Goal: Submit feedback/report problem: Submit feedback/report problem

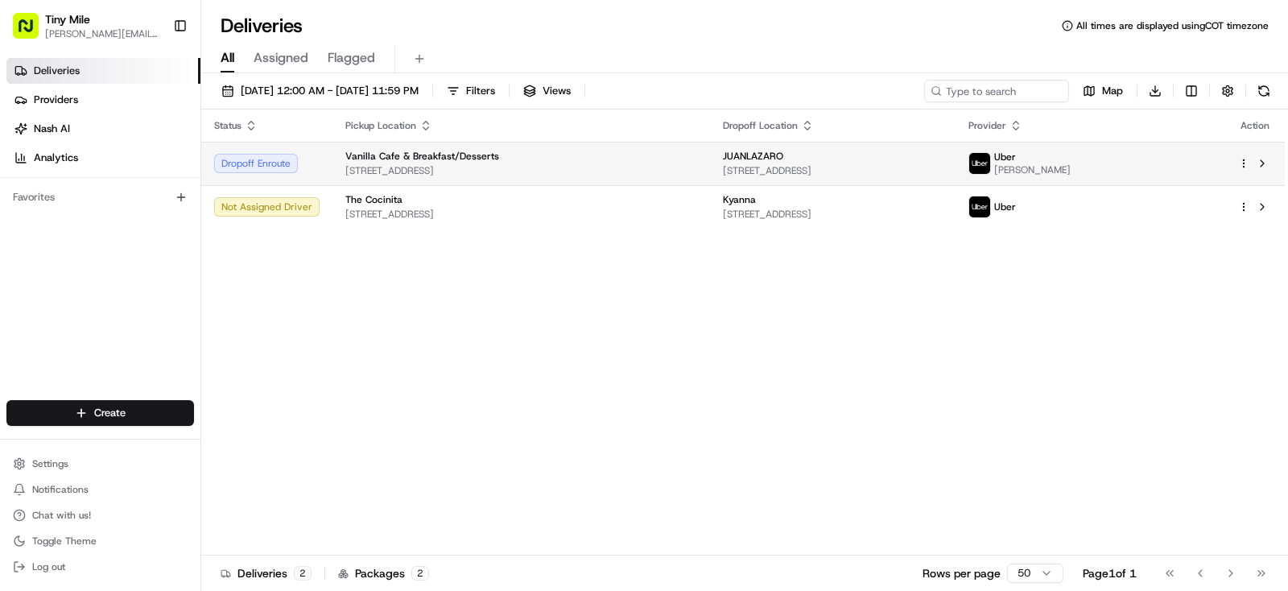
click at [935, 168] on span "[STREET_ADDRESS]" at bounding box center [833, 170] width 220 height 13
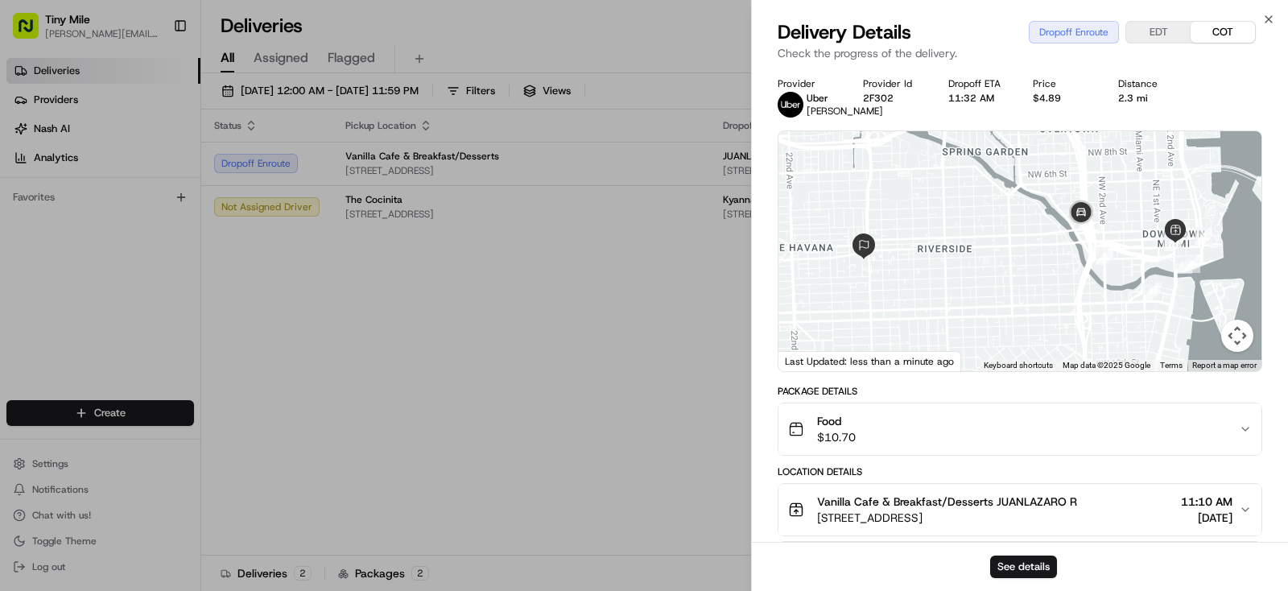
click at [582, 367] on body "Tiny Mile [PERSON_NAME][EMAIL_ADDRESS] Toggle Sidebar Deliveries Providers [PER…" at bounding box center [644, 295] width 1288 height 591
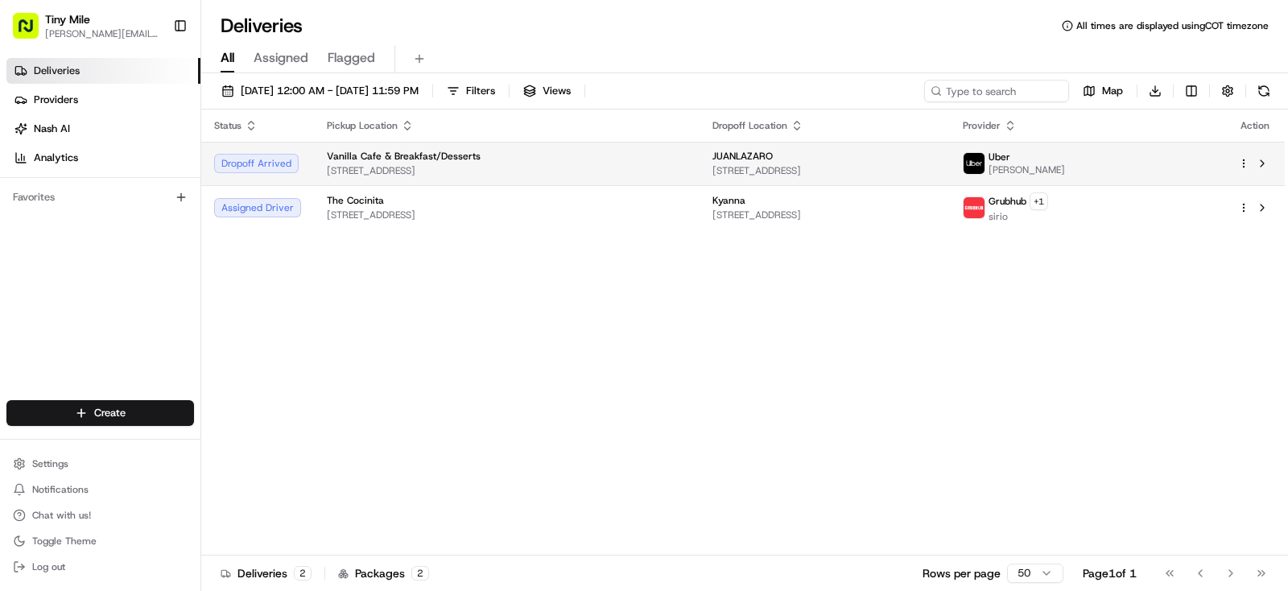
click at [874, 158] on div "JUANLAZARO" at bounding box center [825, 156] width 225 height 13
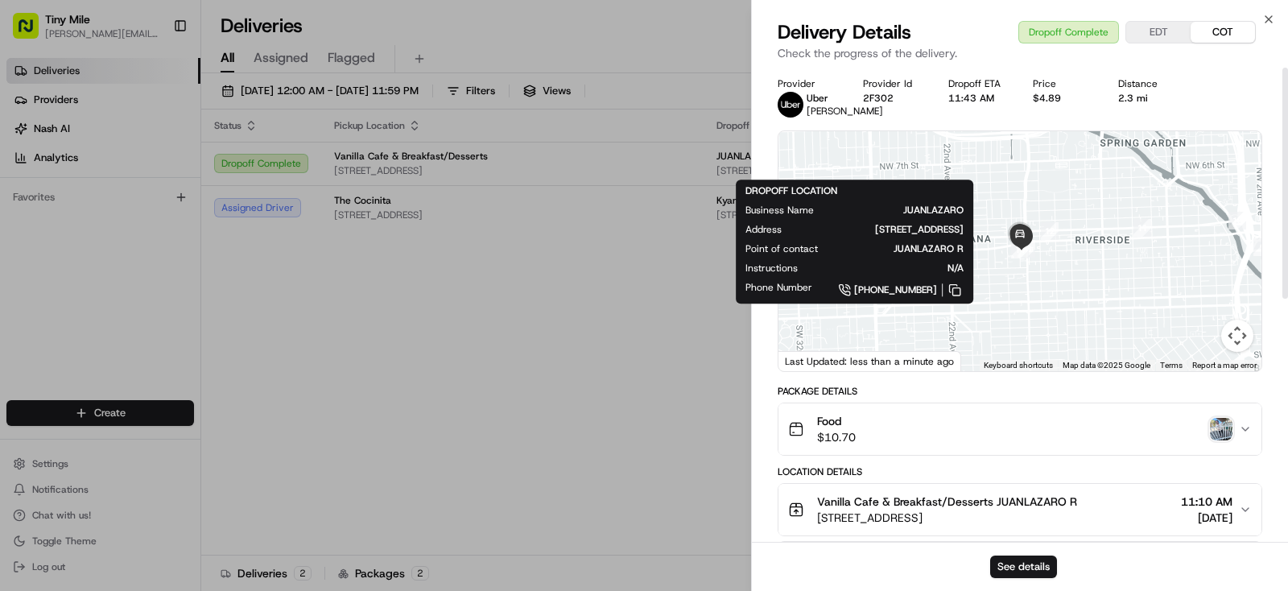
click at [1222, 440] on img "button" at bounding box center [1221, 429] width 23 height 23
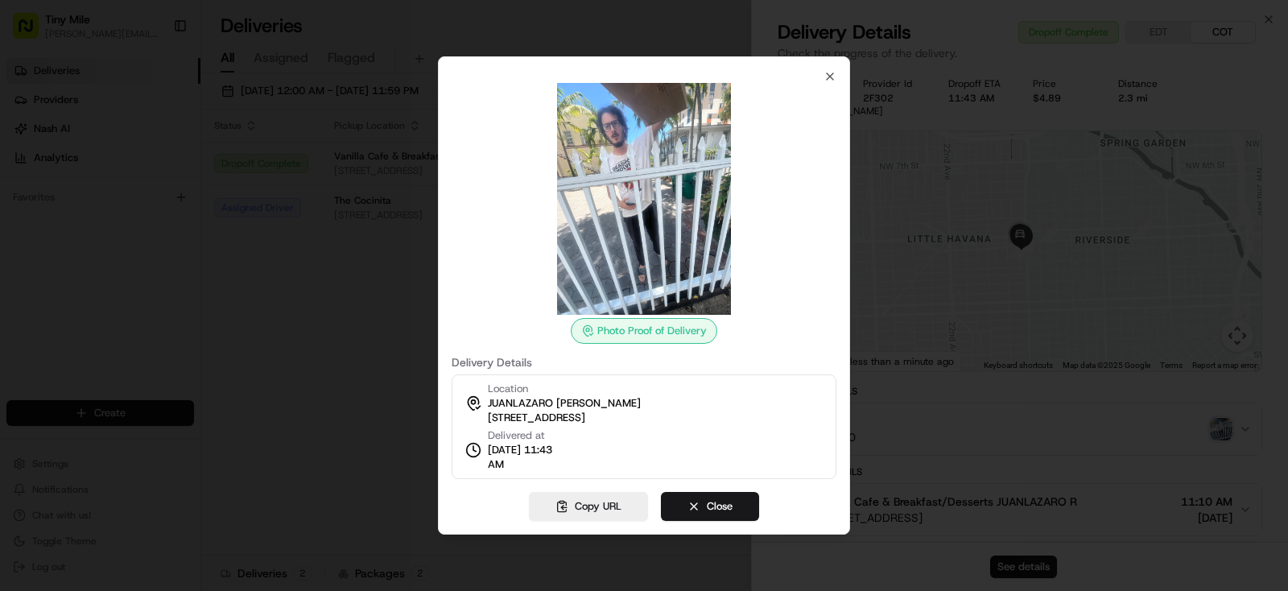
click at [738, 503] on button "Close" at bounding box center [710, 506] width 98 height 29
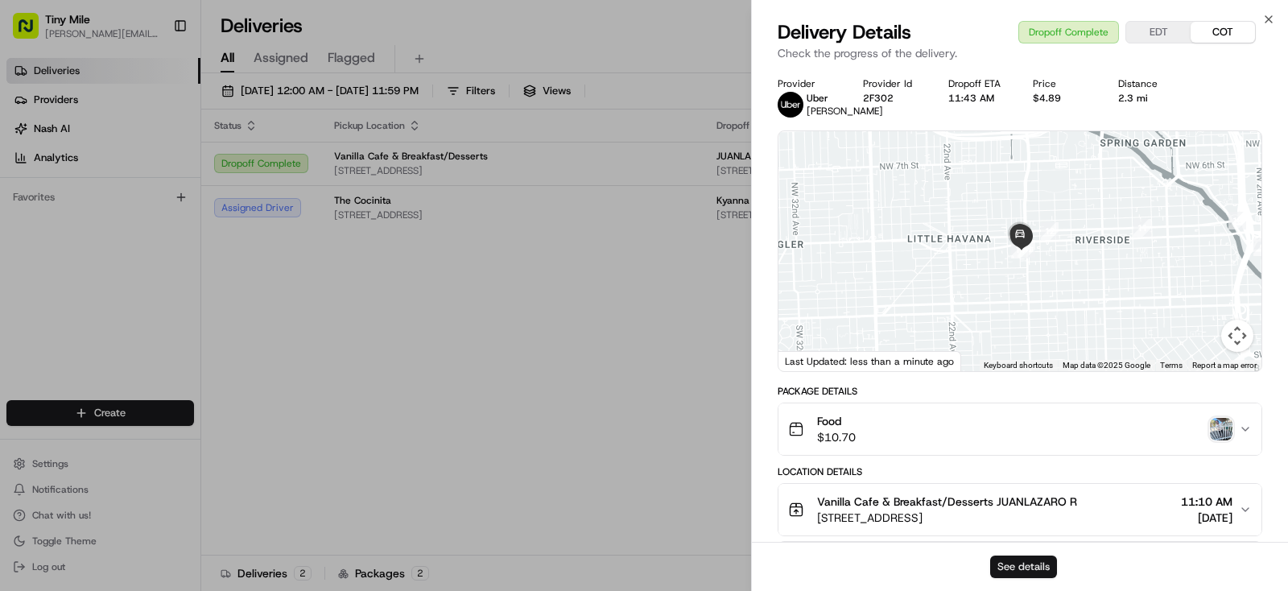
click at [1008, 562] on button "See details" at bounding box center [1023, 567] width 67 height 23
click at [1224, 440] on img "button" at bounding box center [1221, 429] width 23 height 23
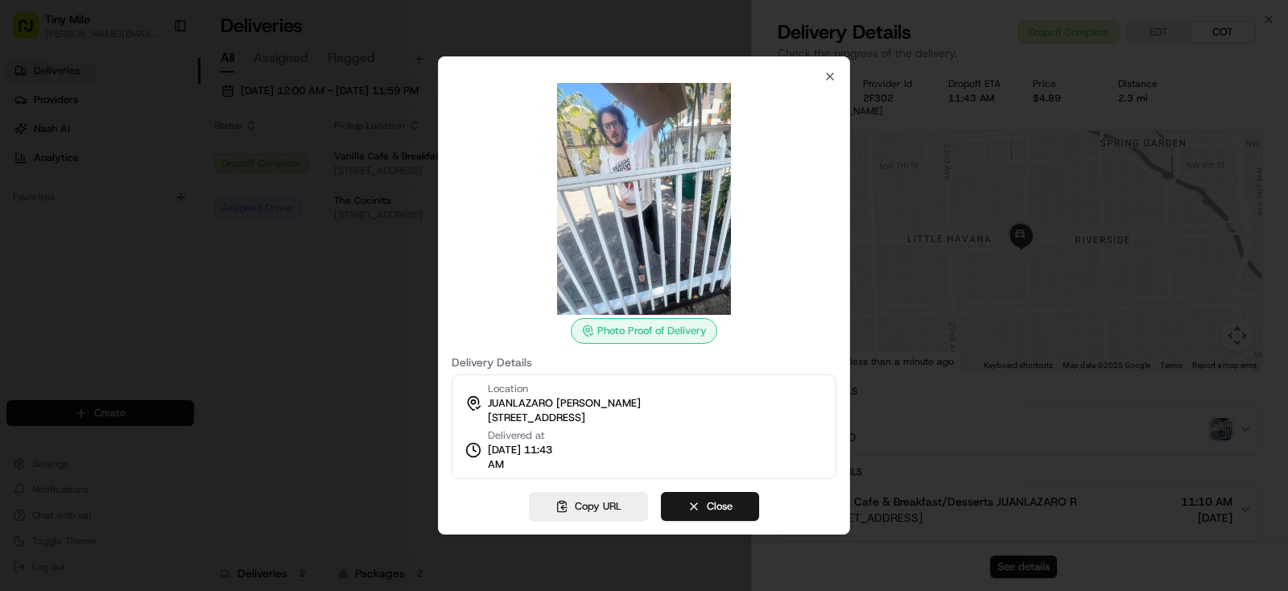
click at [1011, 405] on div at bounding box center [644, 295] width 1288 height 591
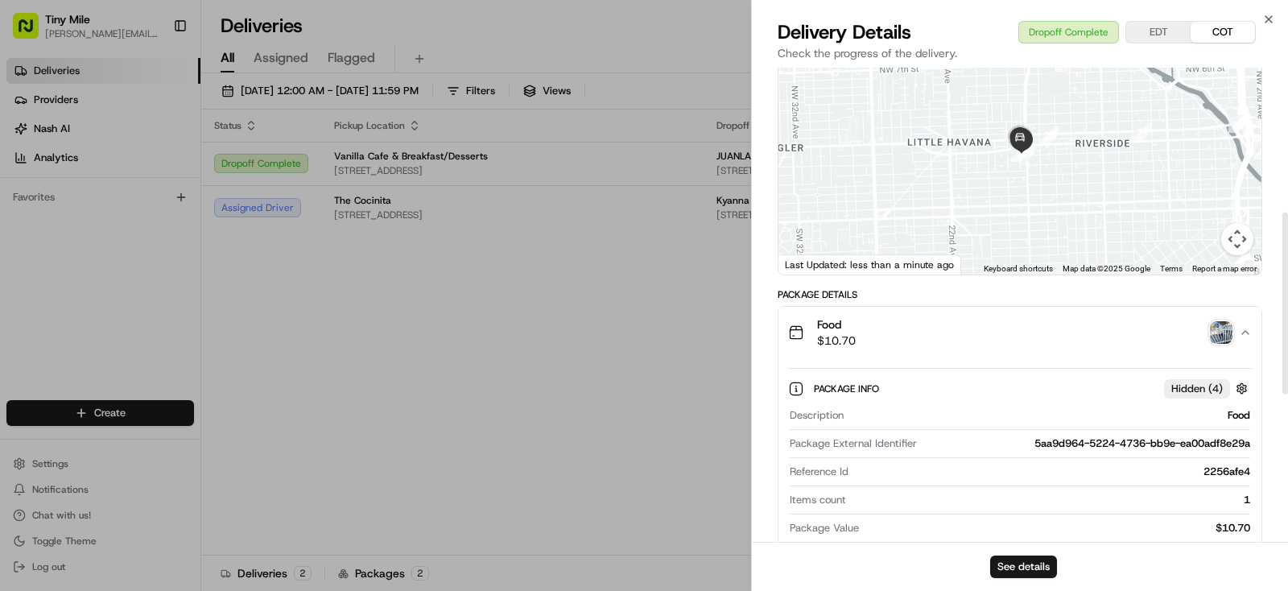
scroll to position [403, 0]
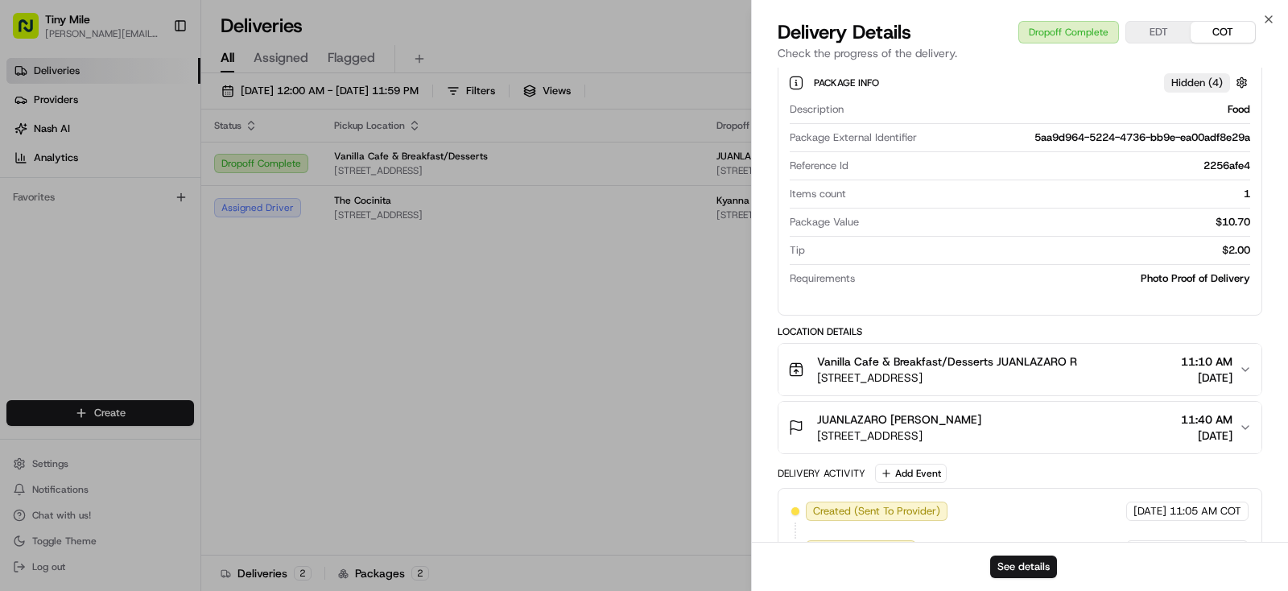
click at [583, 382] on body "Tiny Mile yenny@tinymile.ai Toggle Sidebar Deliveries Providers Nash AI Analyti…" at bounding box center [644, 295] width 1288 height 591
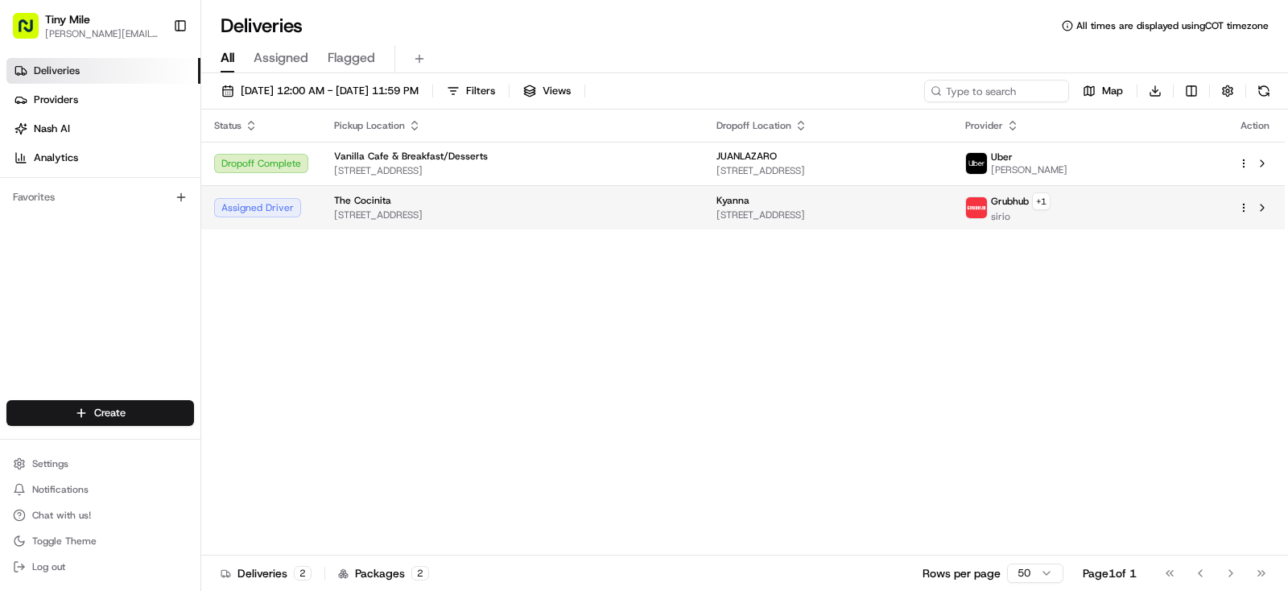
click at [929, 221] on td "Kyanna 55 NE 5th St #3625, Miami, FL 33132, USA" at bounding box center [828, 207] width 249 height 44
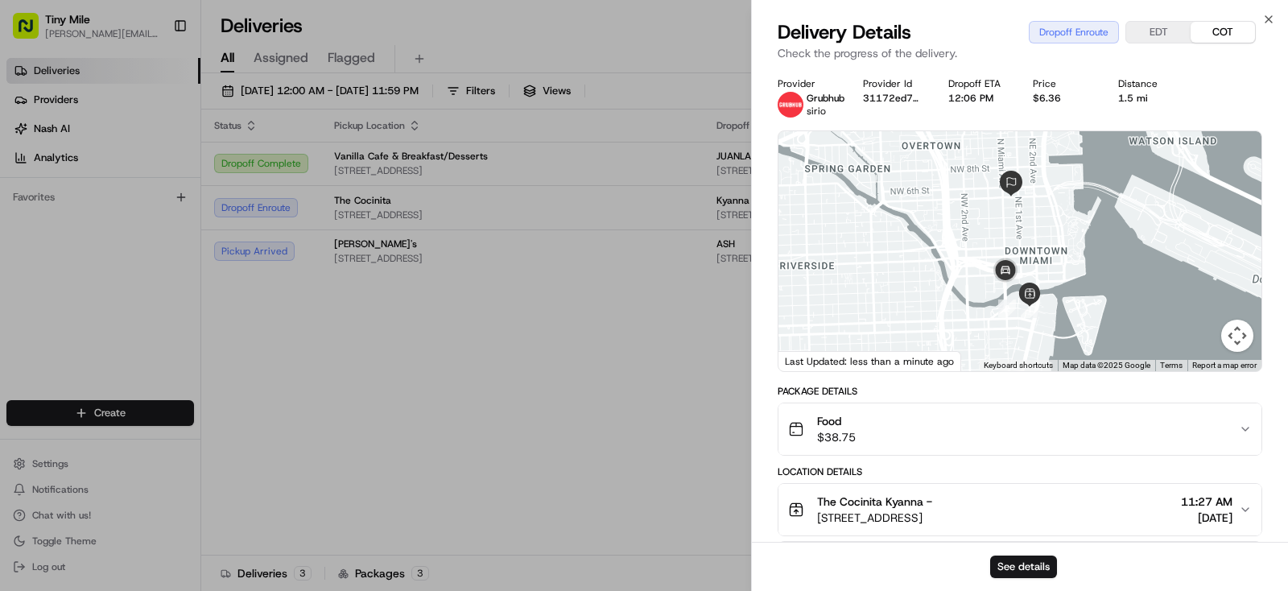
click at [448, 391] on body "Tiny Mile yenny@tinymile.ai Toggle Sidebar Deliveries Providers Nash AI Analyti…" at bounding box center [644, 295] width 1288 height 591
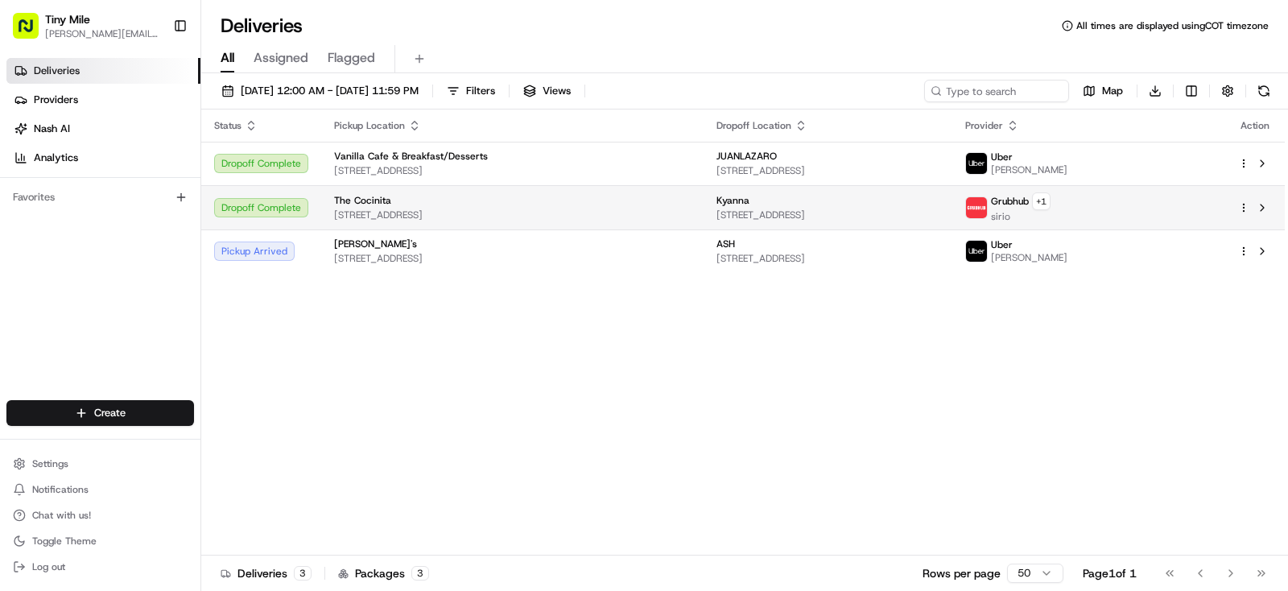
click at [779, 204] on div "Kyanna" at bounding box center [828, 200] width 223 height 13
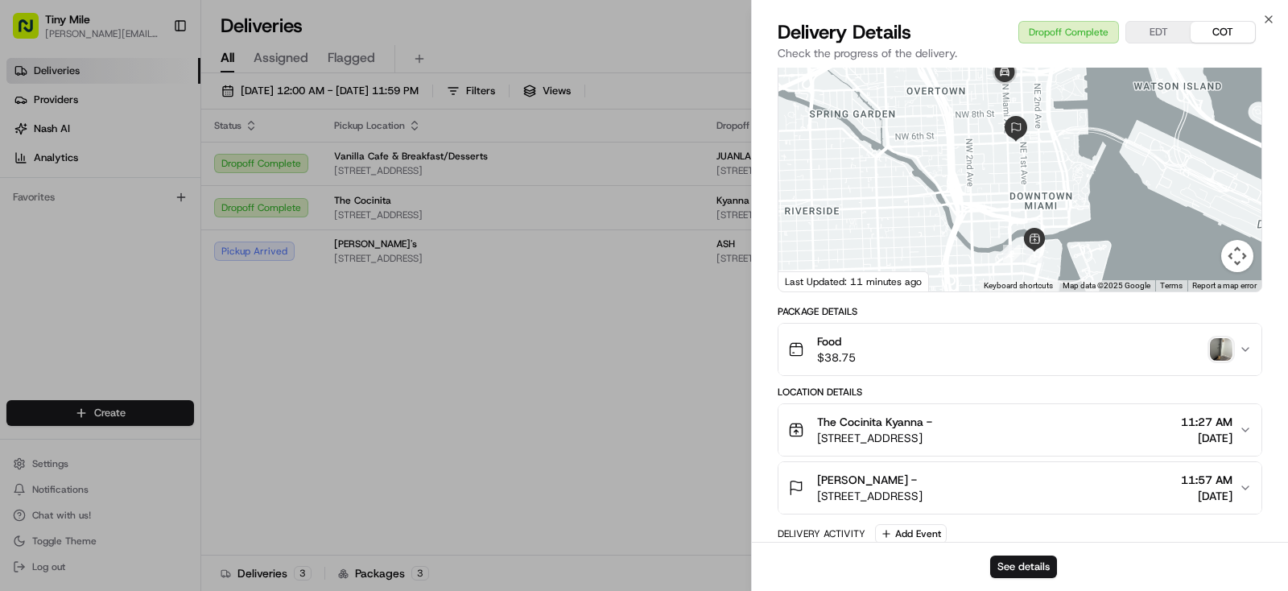
scroll to position [0, 0]
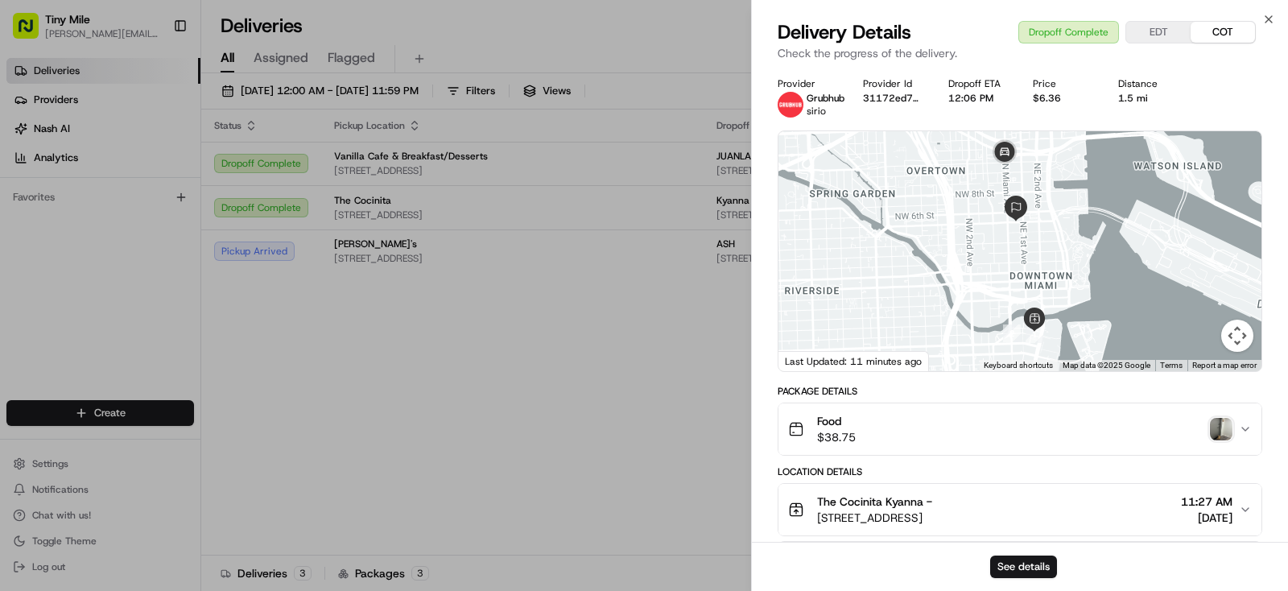
click at [1218, 420] on img "button" at bounding box center [1221, 429] width 23 height 23
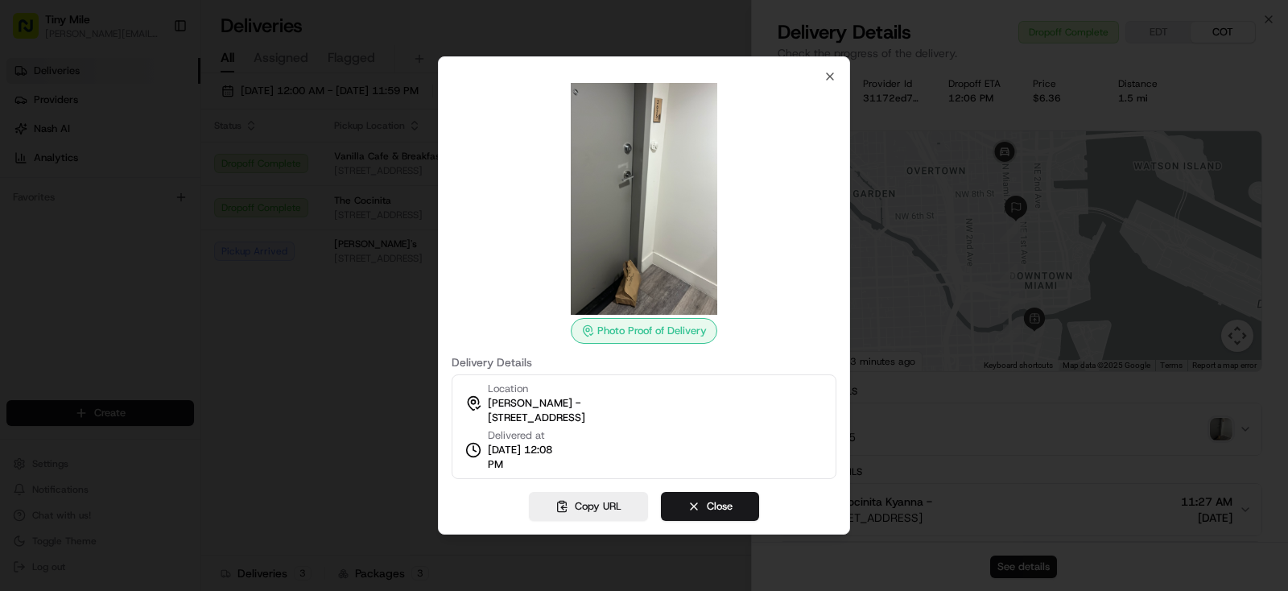
click at [339, 438] on div at bounding box center [644, 295] width 1288 height 591
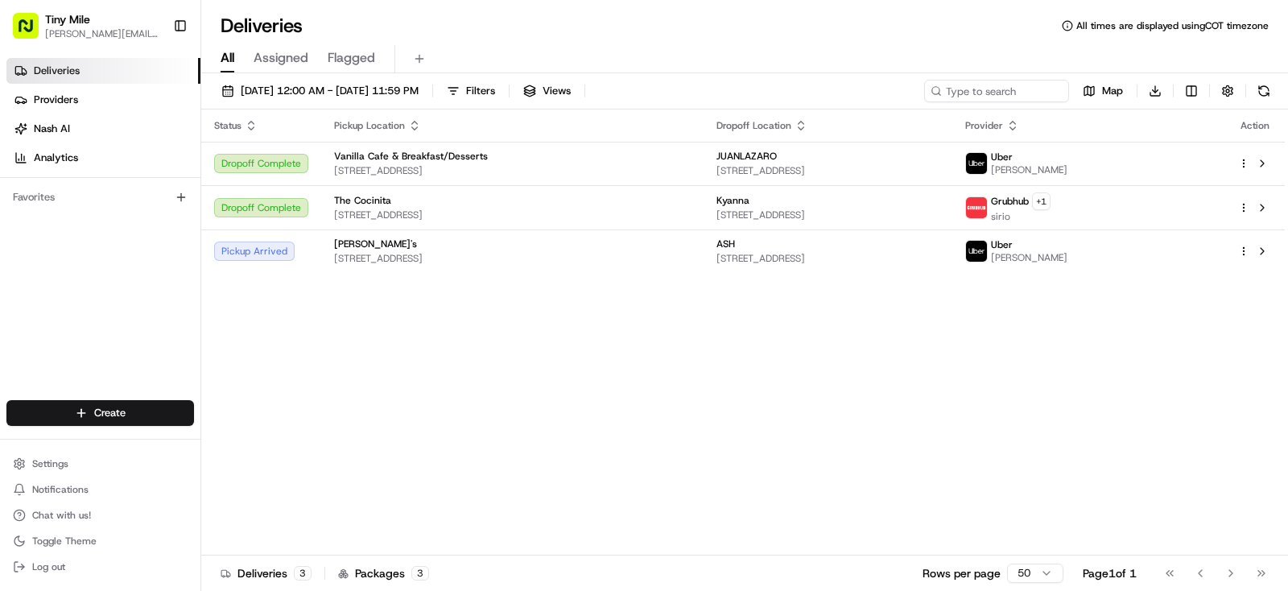
click at [681, 425] on body "Tiny Mile yenny@tinymile.ai Toggle Sidebar Deliveries Providers Nash AI Analyti…" at bounding box center [644, 295] width 1288 height 591
click at [690, 370] on div "Status Pickup Location Dropoff Location Provider Action Dropoff Complete Vanill…" at bounding box center [743, 333] width 1084 height 446
click at [1190, 87] on html "Tiny Mile yenny@tinymile.ai Toggle Sidebar Deliveries Providers Nash AI Analyti…" at bounding box center [644, 295] width 1288 height 591
click at [809, 417] on html "Tiny Mile yenny@tinymile.ai Toggle Sidebar Deliveries Providers Nash AI Analyti…" at bounding box center [644, 295] width 1288 height 591
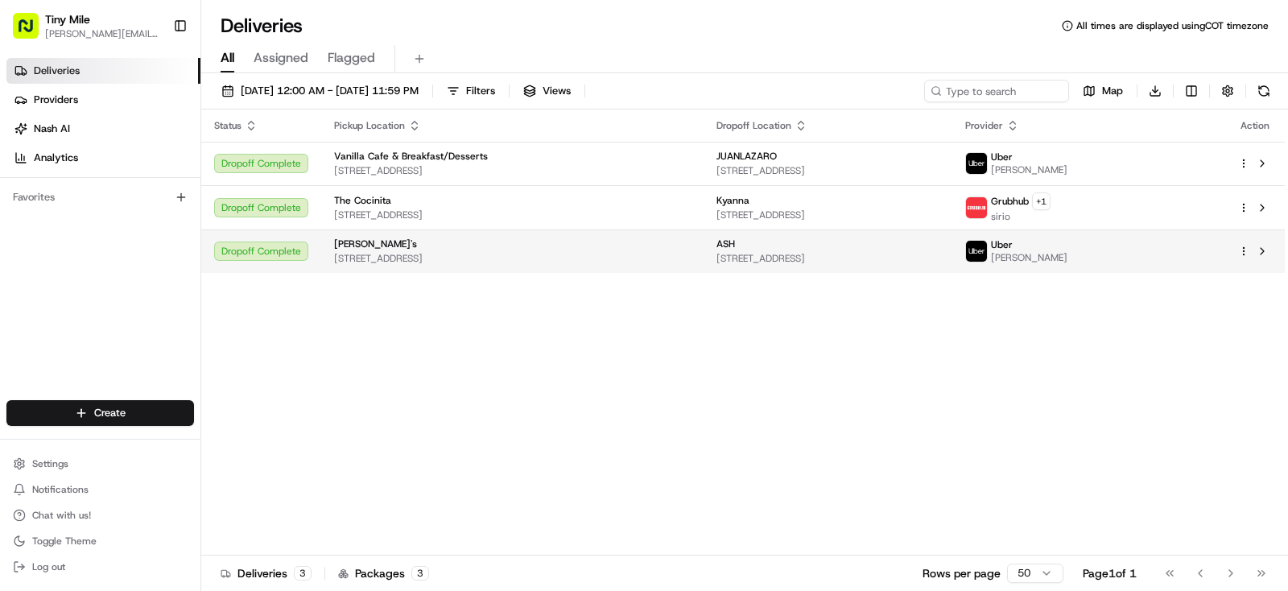
click at [887, 244] on div "ASH" at bounding box center [828, 244] width 223 height 13
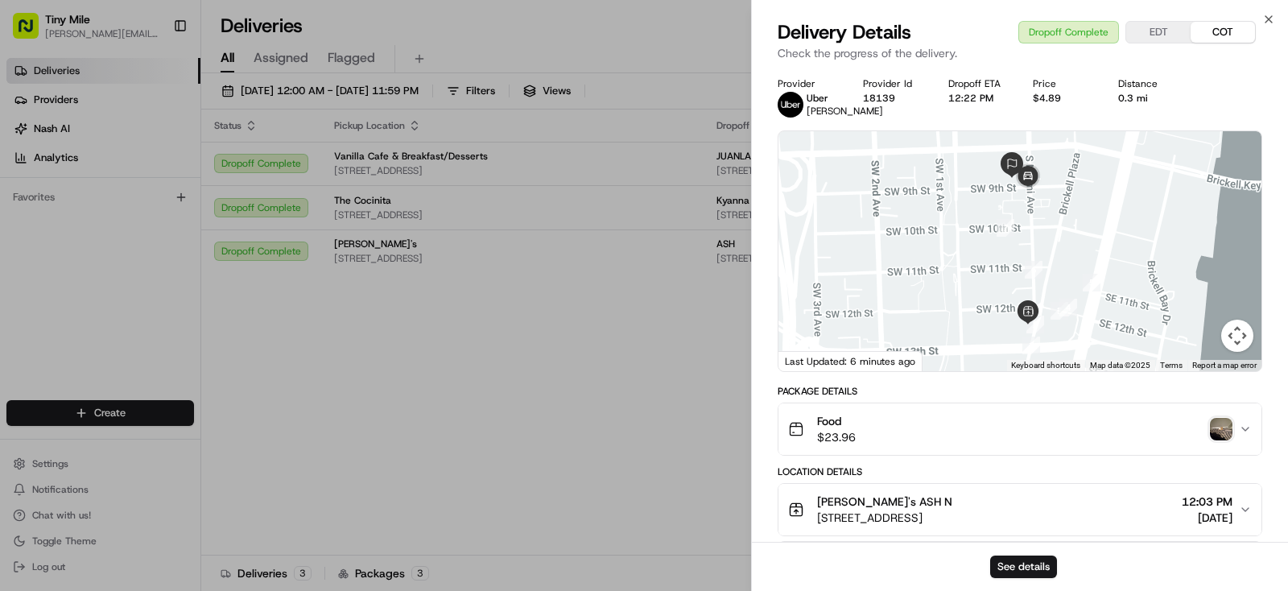
click at [1224, 440] on img "button" at bounding box center [1221, 429] width 23 height 23
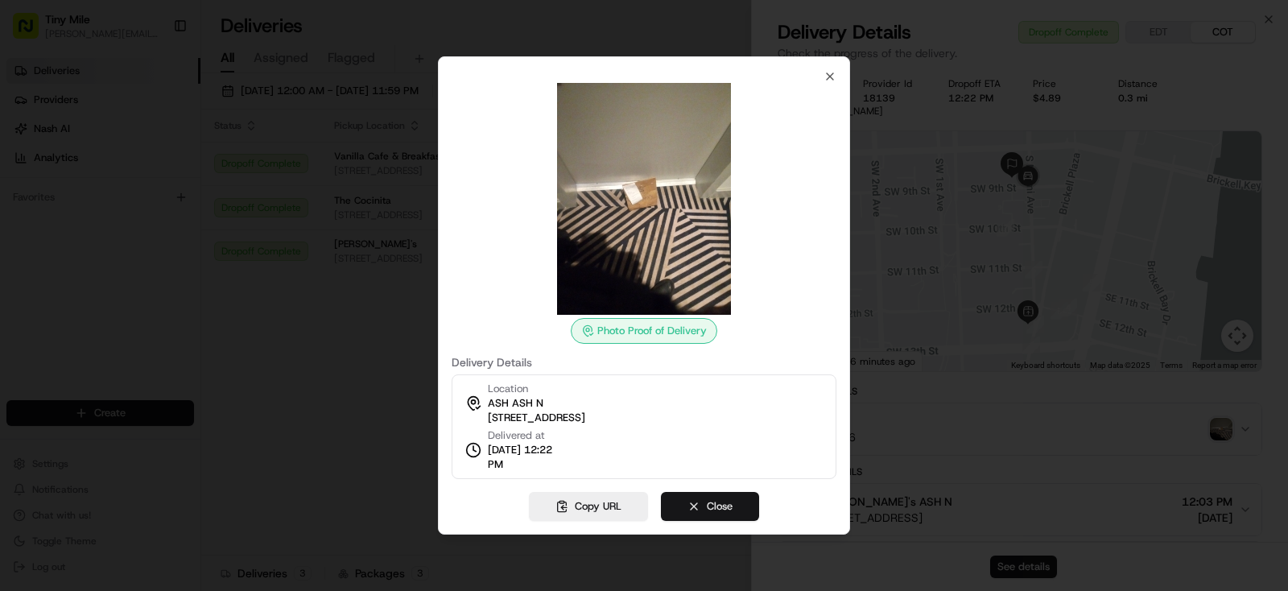
click at [727, 504] on button "Close" at bounding box center [710, 506] width 98 height 29
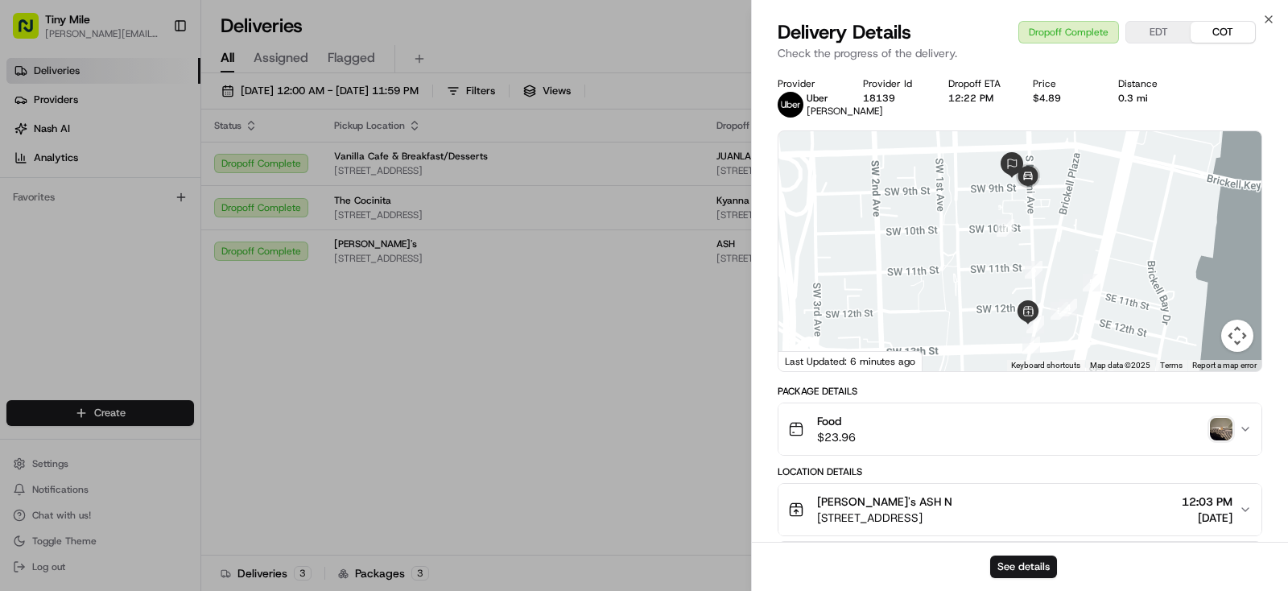
click at [433, 432] on body "Tiny Mile yenny@tinymile.ai Toggle Sidebar Deliveries Providers Nash AI Analyti…" at bounding box center [644, 295] width 1288 height 591
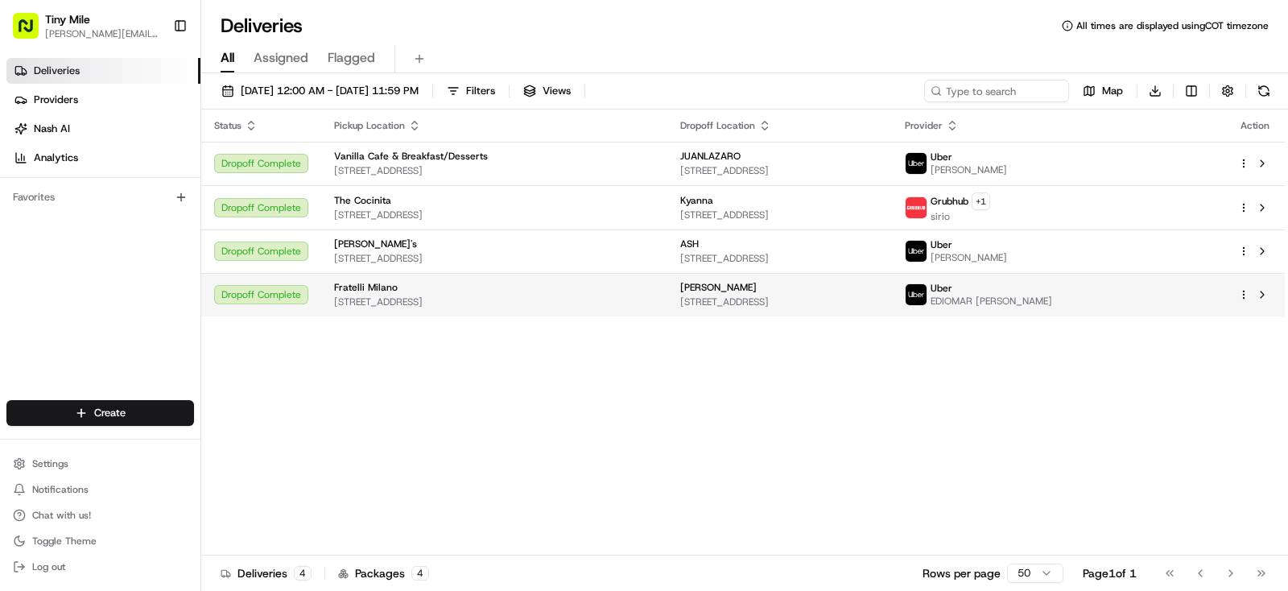
click at [1052, 292] on div "Uber" at bounding box center [992, 288] width 122 height 13
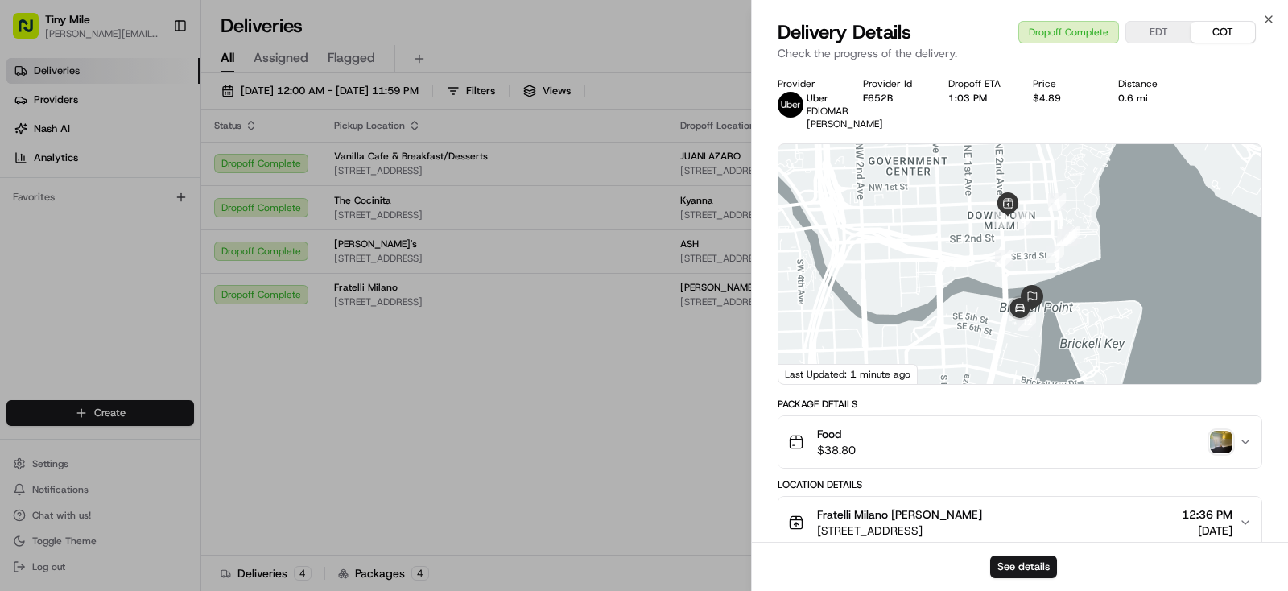
click at [1223, 443] on img "button" at bounding box center [1221, 442] width 23 height 23
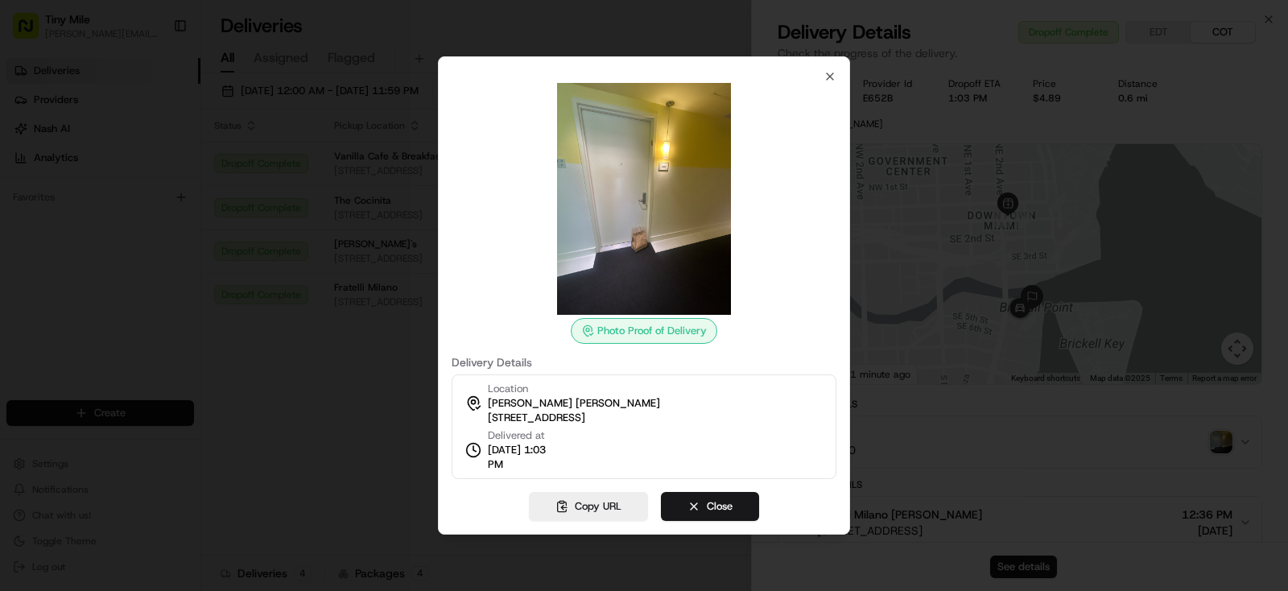
click at [346, 407] on div at bounding box center [644, 295] width 1288 height 591
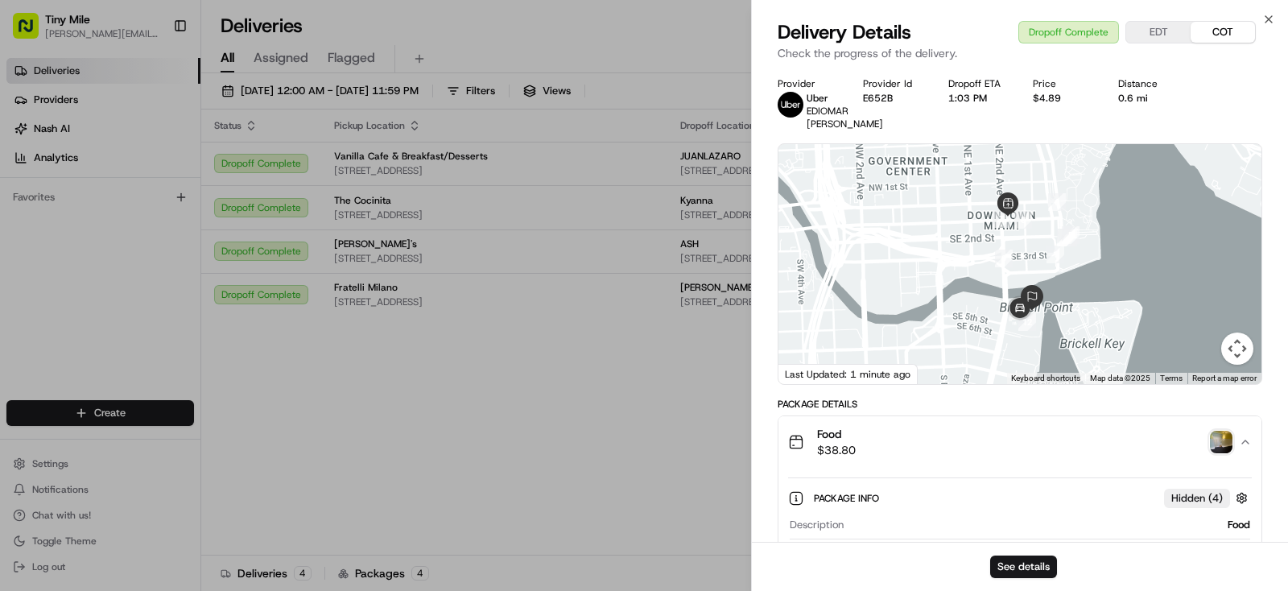
click at [530, 421] on body "Tiny Mile yenny@tinymile.ai Toggle Sidebar Deliveries Providers Nash AI Analyti…" at bounding box center [644, 295] width 1288 height 591
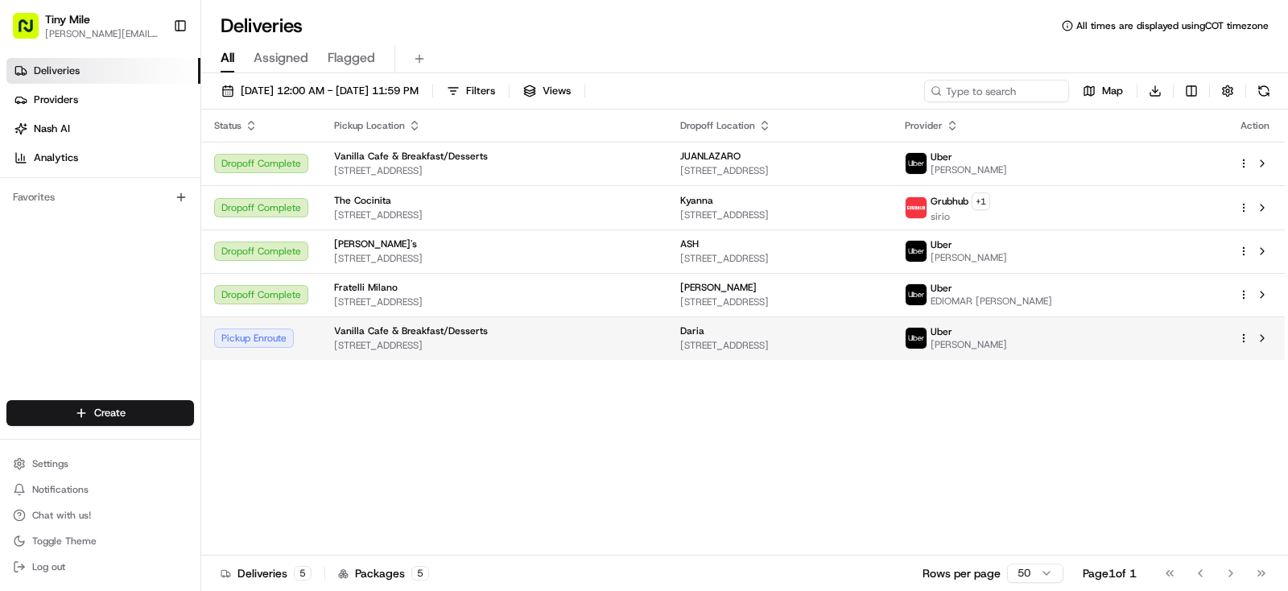
click at [879, 324] on div "Daria" at bounding box center [779, 330] width 199 height 13
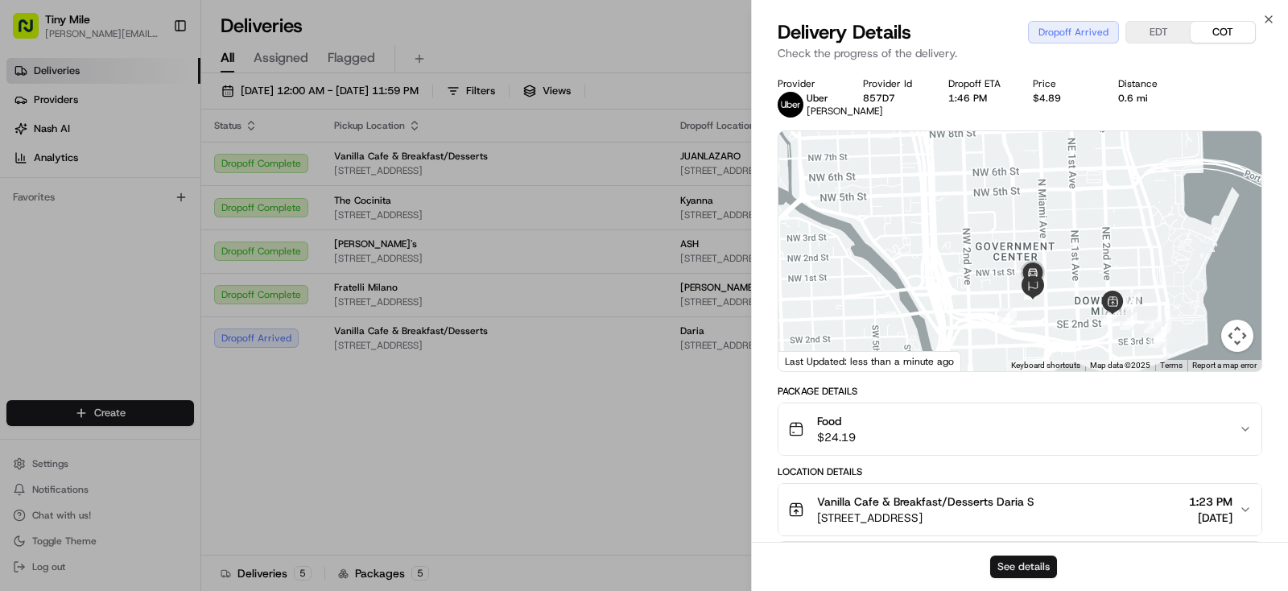
click at [1034, 573] on button "See details" at bounding box center [1023, 567] width 67 height 23
click at [672, 466] on body "Tiny Mile yenny@tinymile.ai Toggle Sidebar Deliveries Providers Nash AI Analyti…" at bounding box center [644, 295] width 1288 height 591
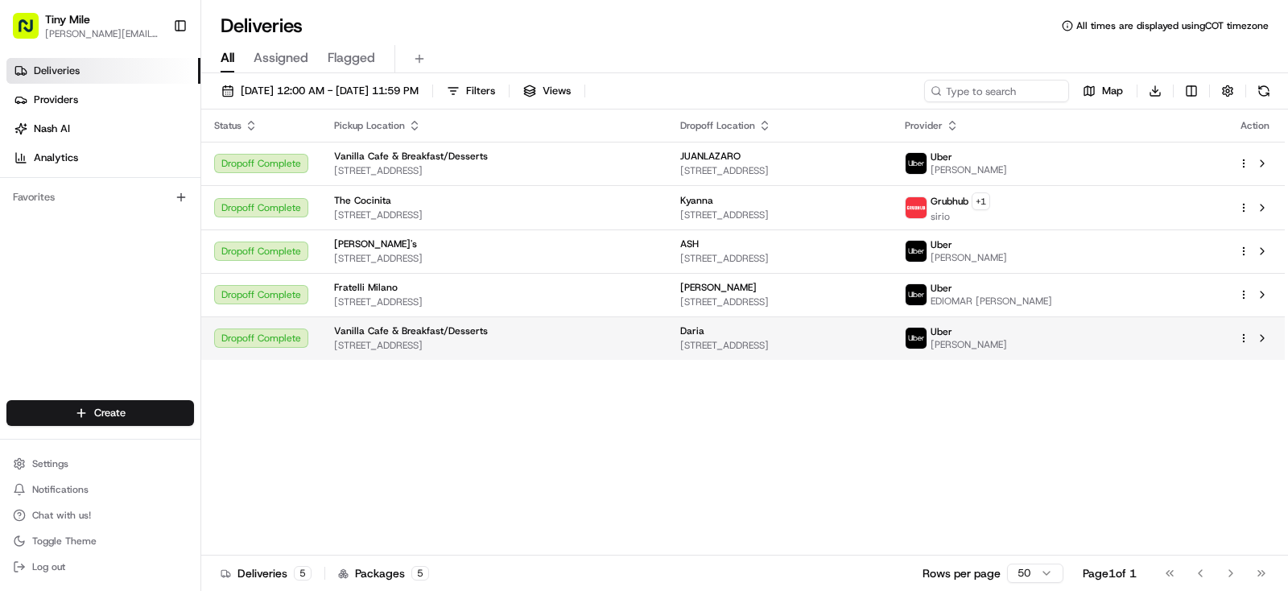
click at [796, 343] on span "[STREET_ADDRESS]" at bounding box center [779, 345] width 199 height 13
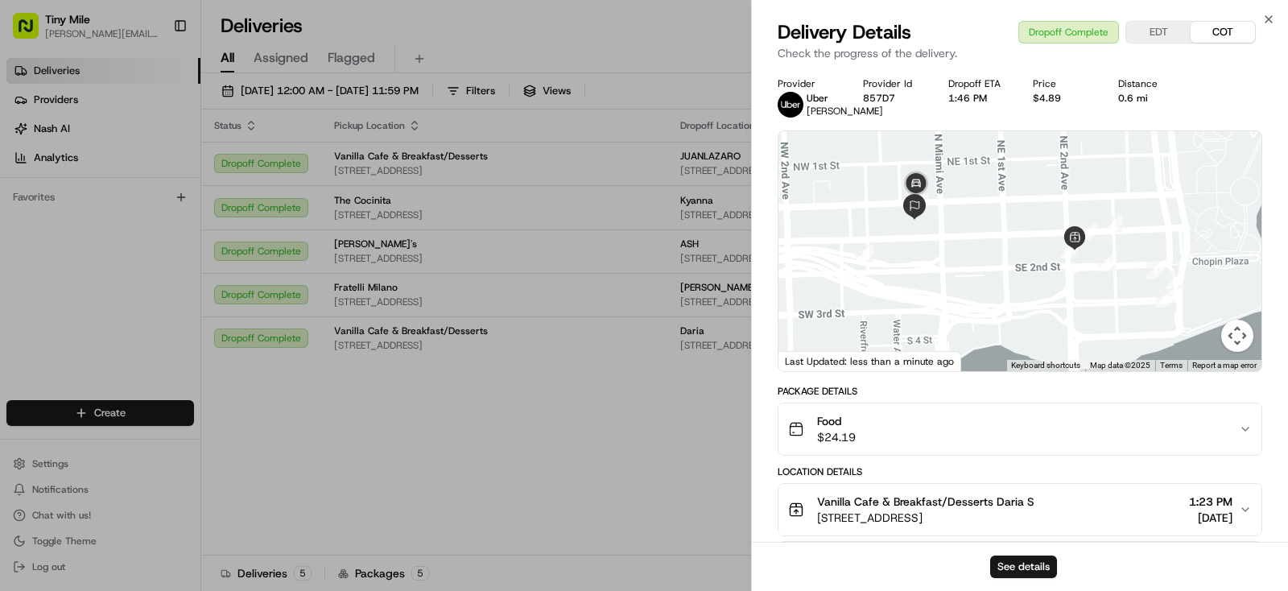
click at [597, 426] on body "Tiny Mile yenny@tinymile.ai Toggle Sidebar Deliveries Providers Nash AI Analyti…" at bounding box center [644, 295] width 1288 height 591
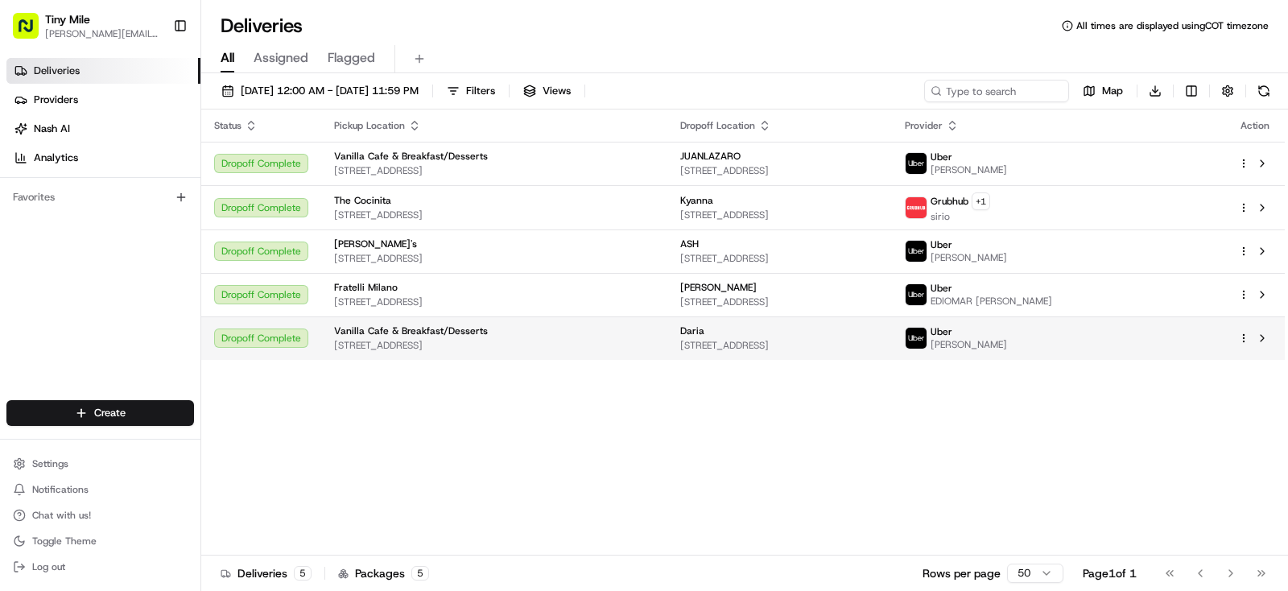
click at [804, 341] on span "[STREET_ADDRESS]" at bounding box center [779, 345] width 199 height 13
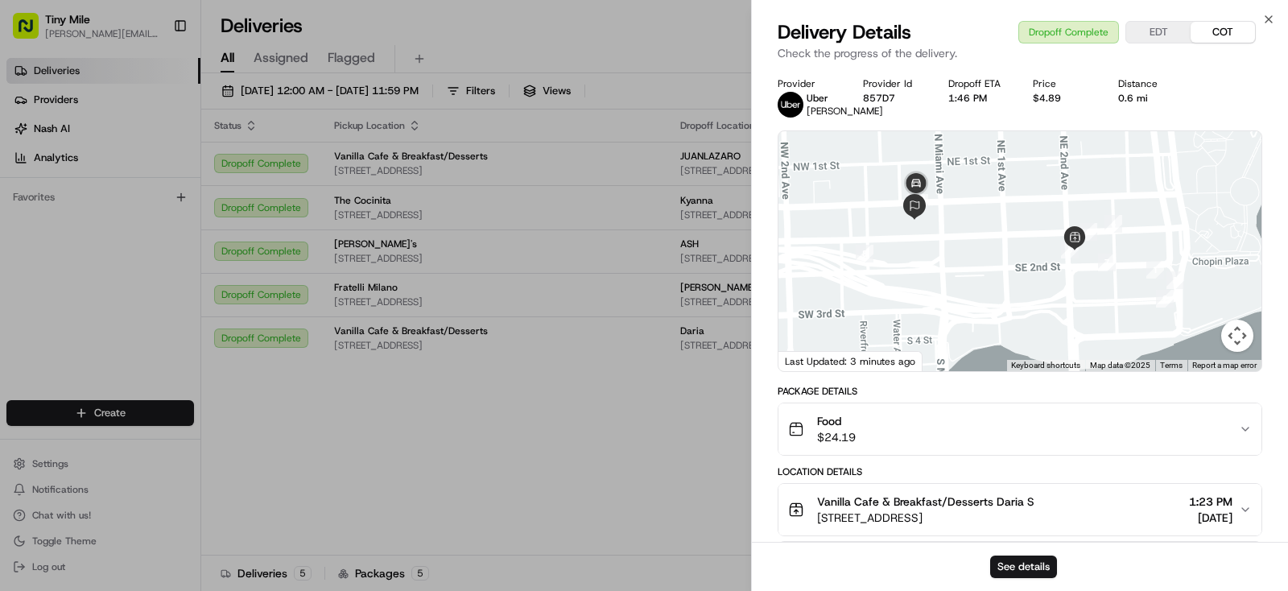
scroll to position [201, 0]
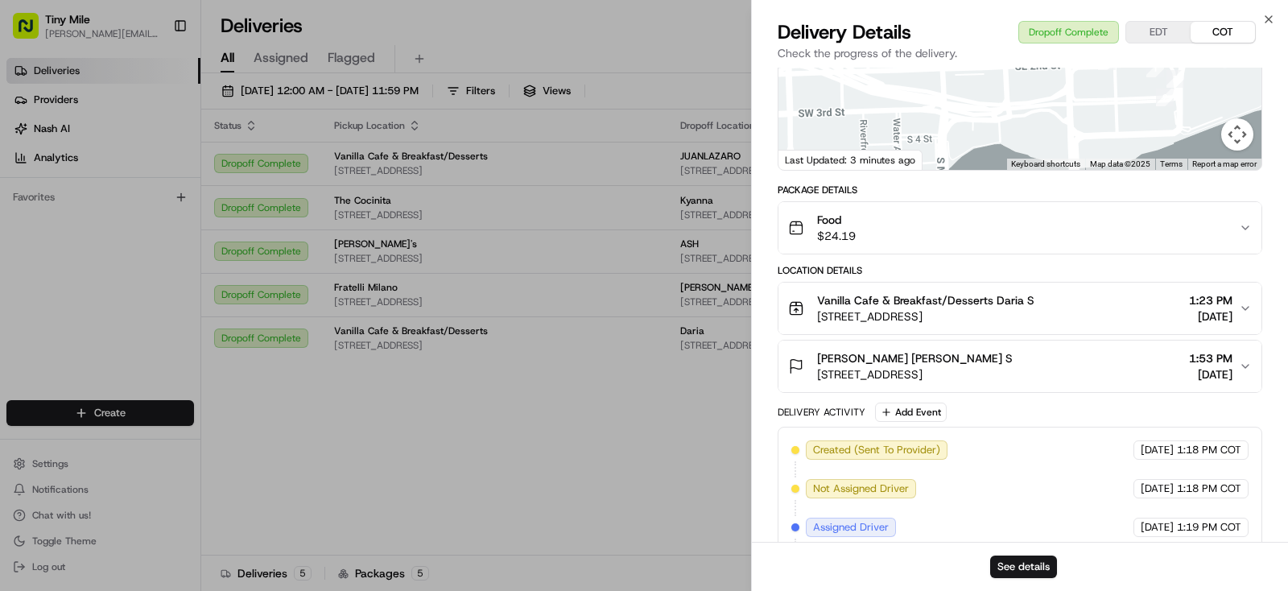
click at [630, 474] on body "Tiny Mile yenny@tinymile.ai Toggle Sidebar Deliveries Providers Nash AI Analyti…" at bounding box center [644, 295] width 1288 height 591
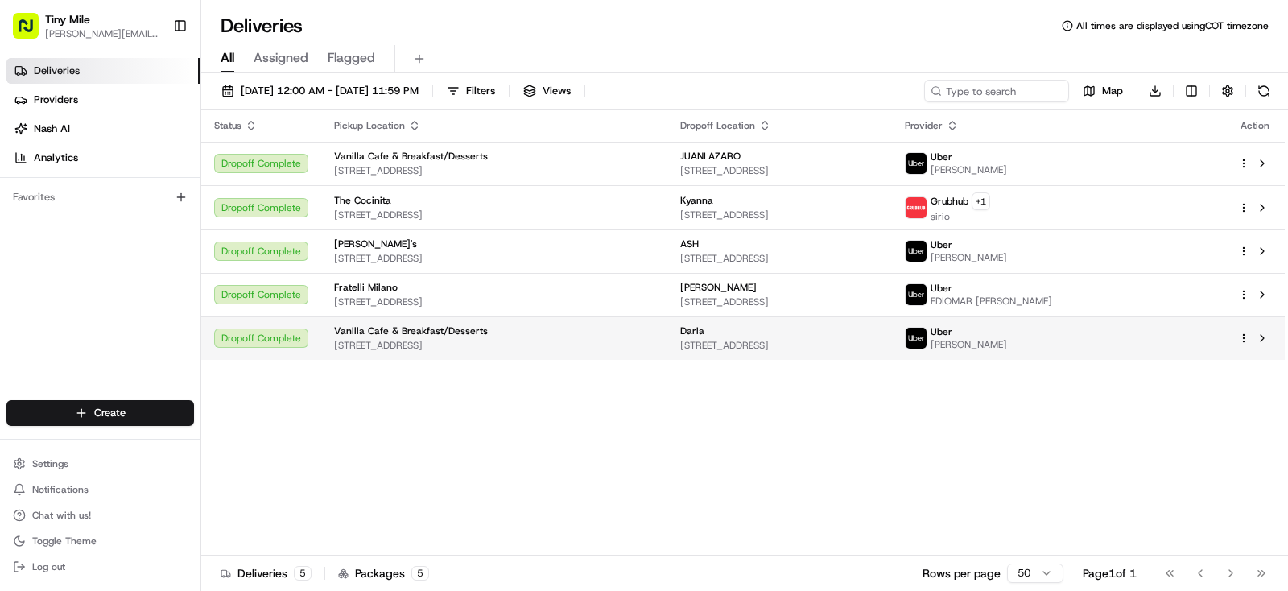
click at [811, 339] on span "[STREET_ADDRESS]" at bounding box center [779, 345] width 199 height 13
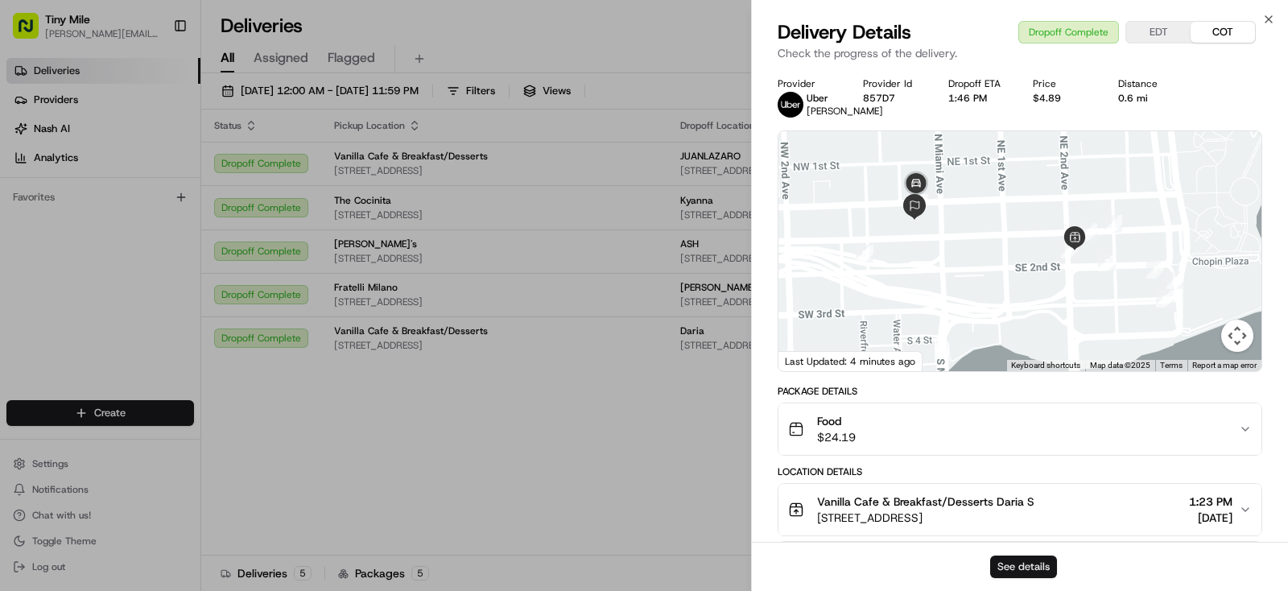
click at [1041, 566] on button "See details" at bounding box center [1023, 567] width 67 height 23
click at [1254, 445] on button "Food $24.19" at bounding box center [1020, 429] width 483 height 52
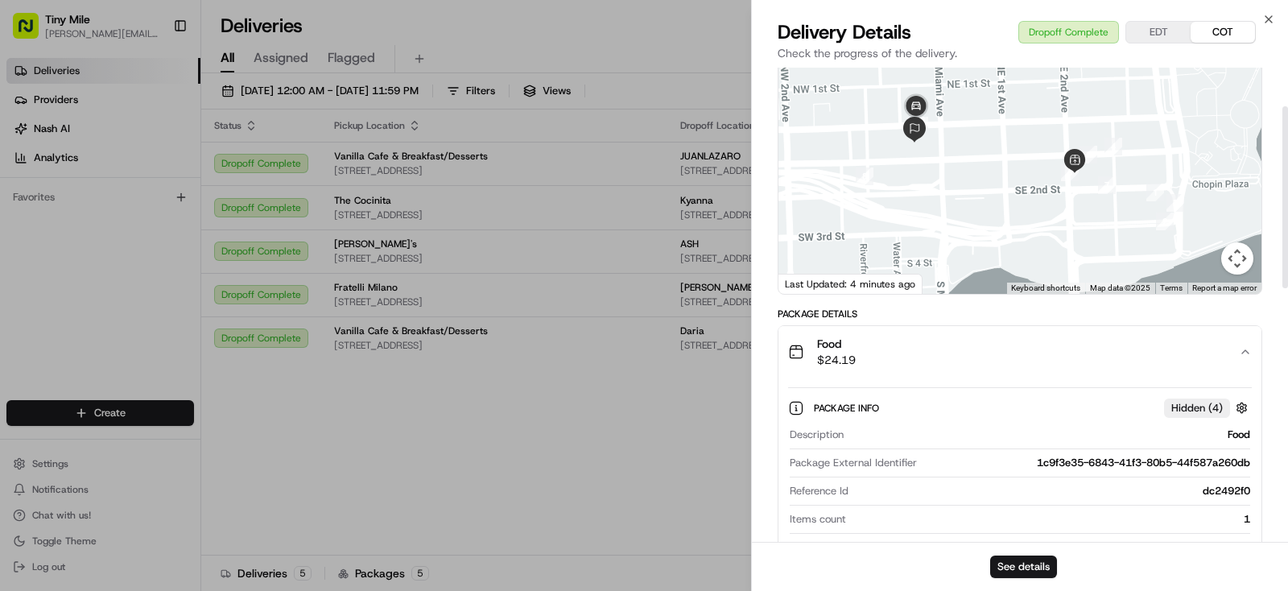
scroll to position [101, 0]
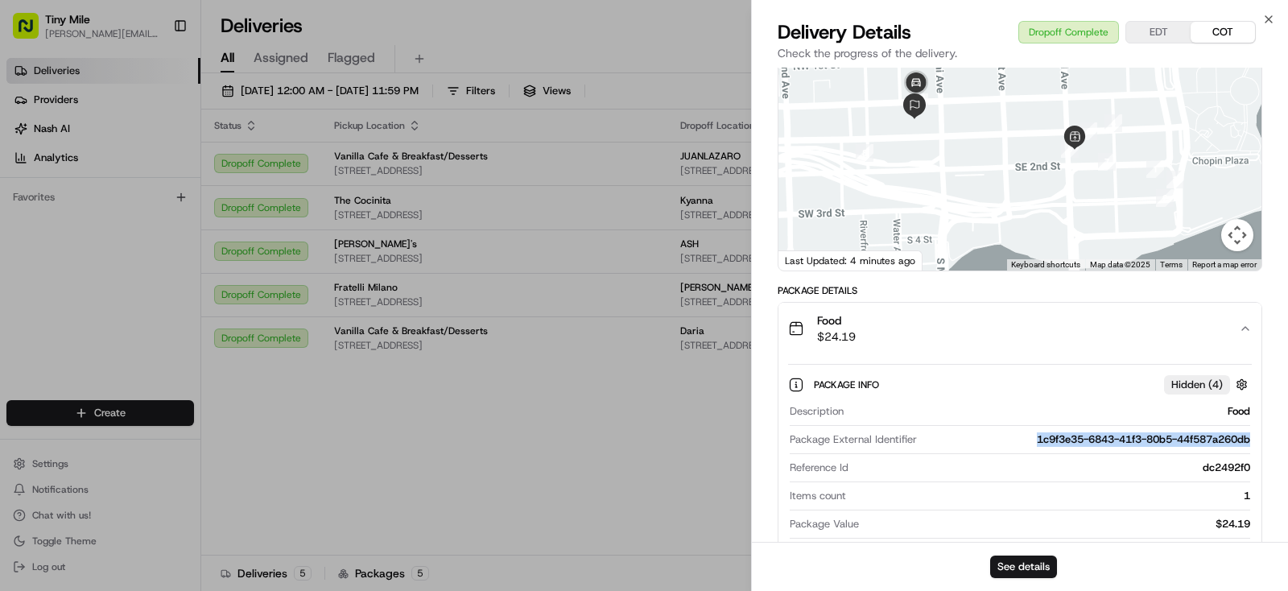
drag, startPoint x: 1238, startPoint y: 454, endPoint x: 1022, endPoint y: 449, distance: 216.6
click at [1022, 449] on div "Description Food Package External Identifier 1c9f3e35-6843-41f3-80b5-44f587a260…" at bounding box center [1020, 496] width 464 height 196
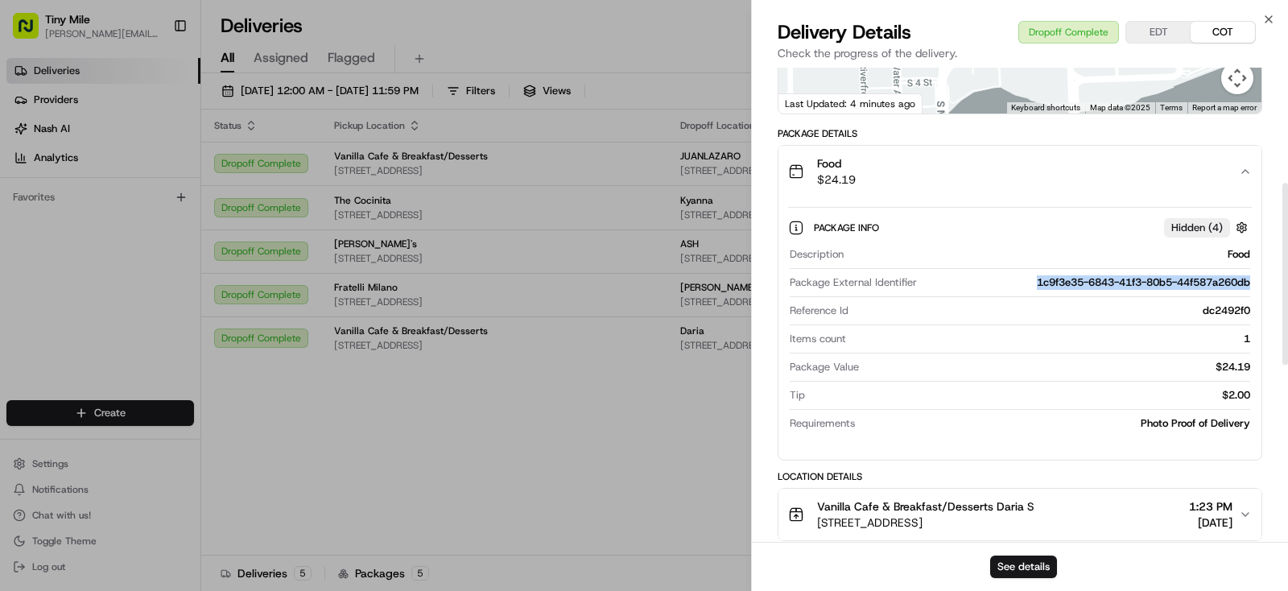
scroll to position [302, 0]
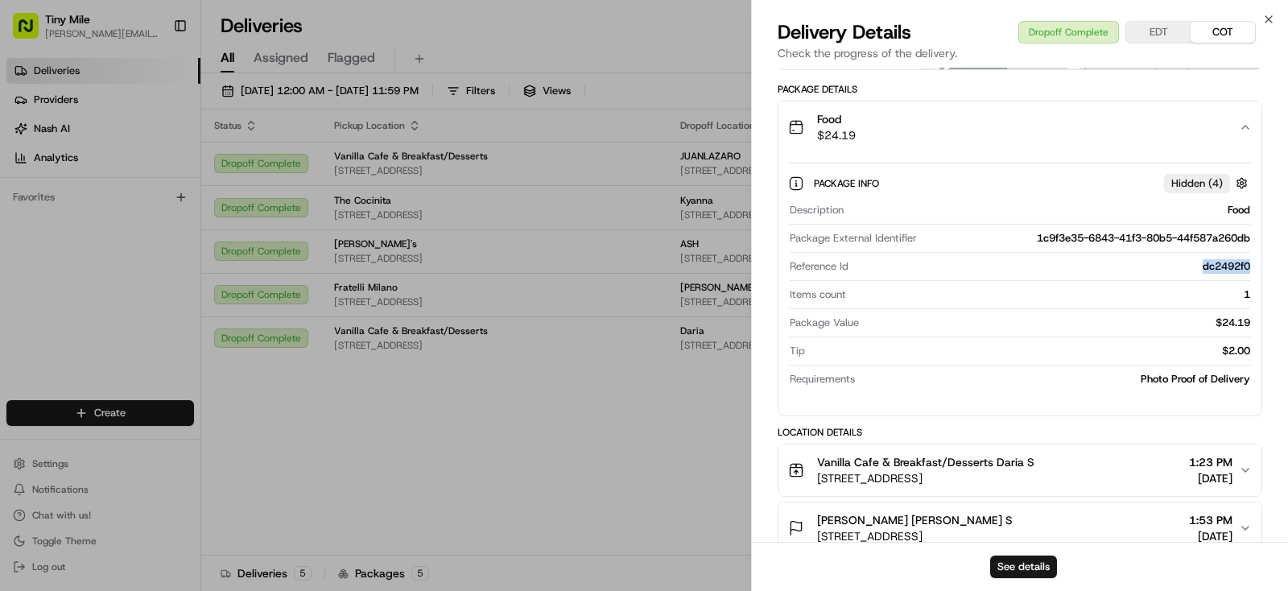
drag, startPoint x: 1256, startPoint y: 279, endPoint x: 1206, endPoint y: 277, distance: 50.0
click at [1189, 279] on div "Package Info Hidden ( 4 ) Description Food Package External Identifier 1c9f3e35…" at bounding box center [1020, 278] width 483 height 250
copy div "dc2492f0"
click at [1238, 142] on div "Food $24.19" at bounding box center [1013, 127] width 451 height 32
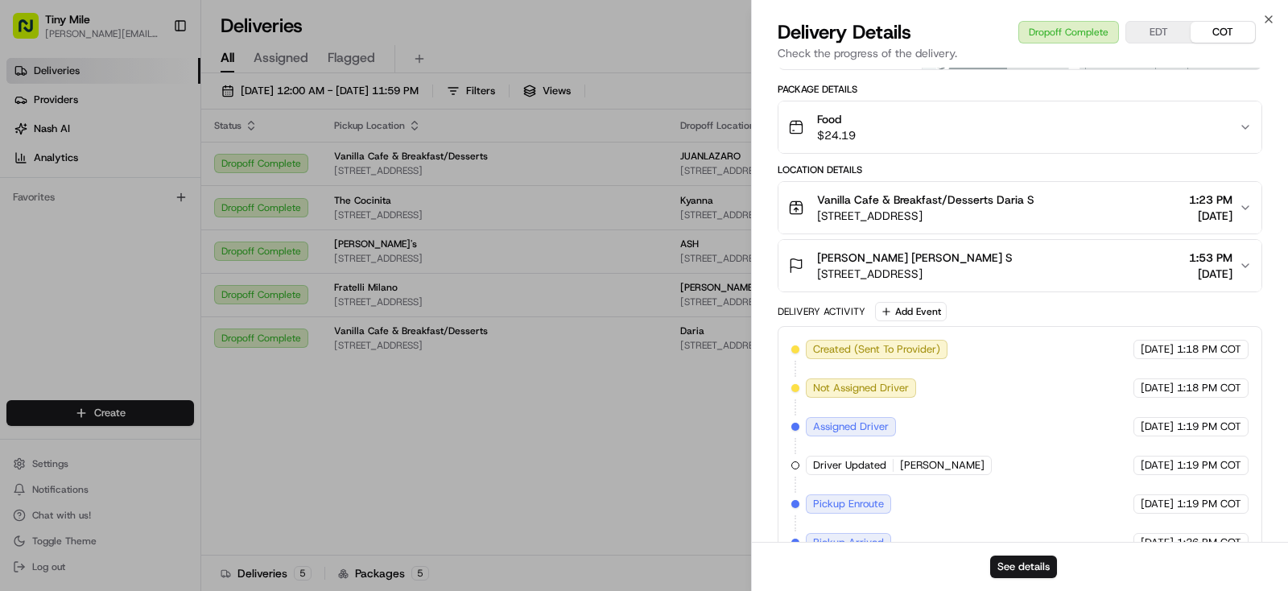
click at [1238, 124] on div "Food $24.19" at bounding box center [1013, 127] width 451 height 32
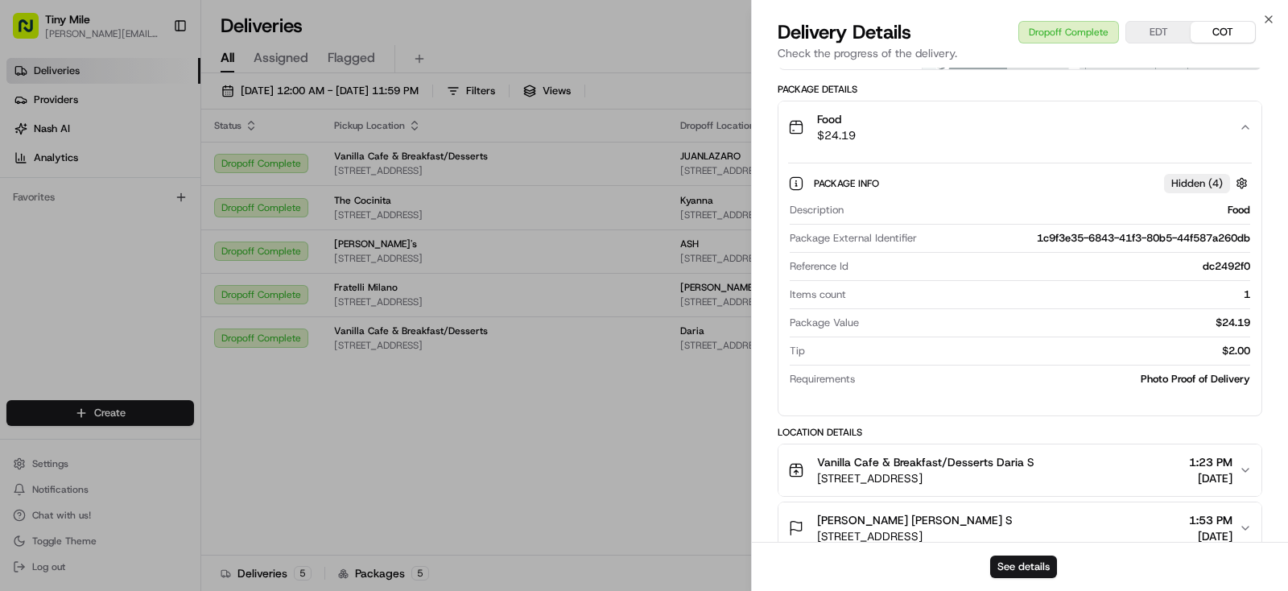
click at [1238, 126] on div "Food $24.19" at bounding box center [1013, 127] width 451 height 32
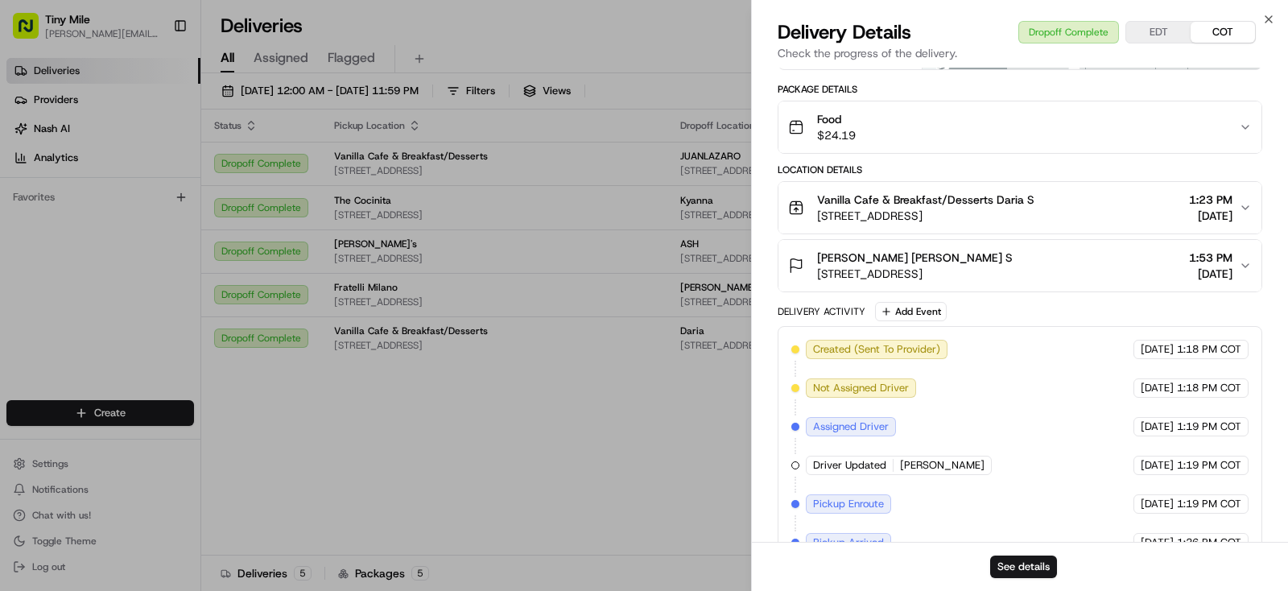
click at [411, 448] on body "Tiny Mile yenny@tinymile.ai Toggle Sidebar Deliveries Providers Nash AI Analyti…" at bounding box center [644, 295] width 1288 height 591
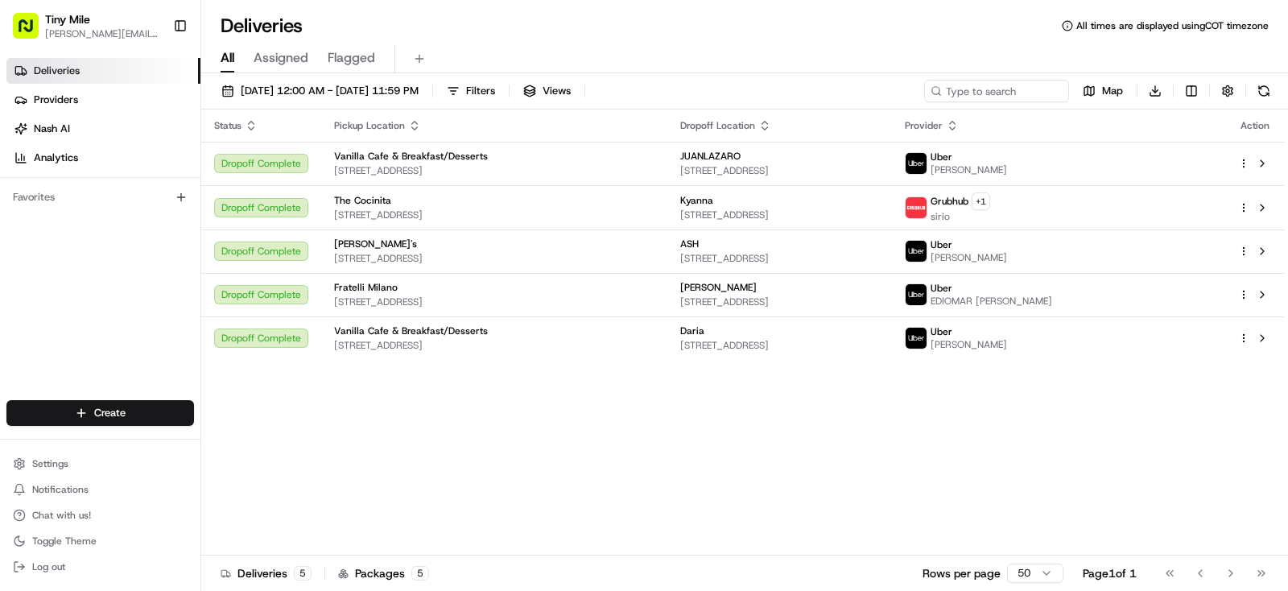
click at [695, 397] on div "Status Pickup Location Dropoff Location Provider Action Dropoff Complete Vanill…" at bounding box center [743, 333] width 1084 height 446
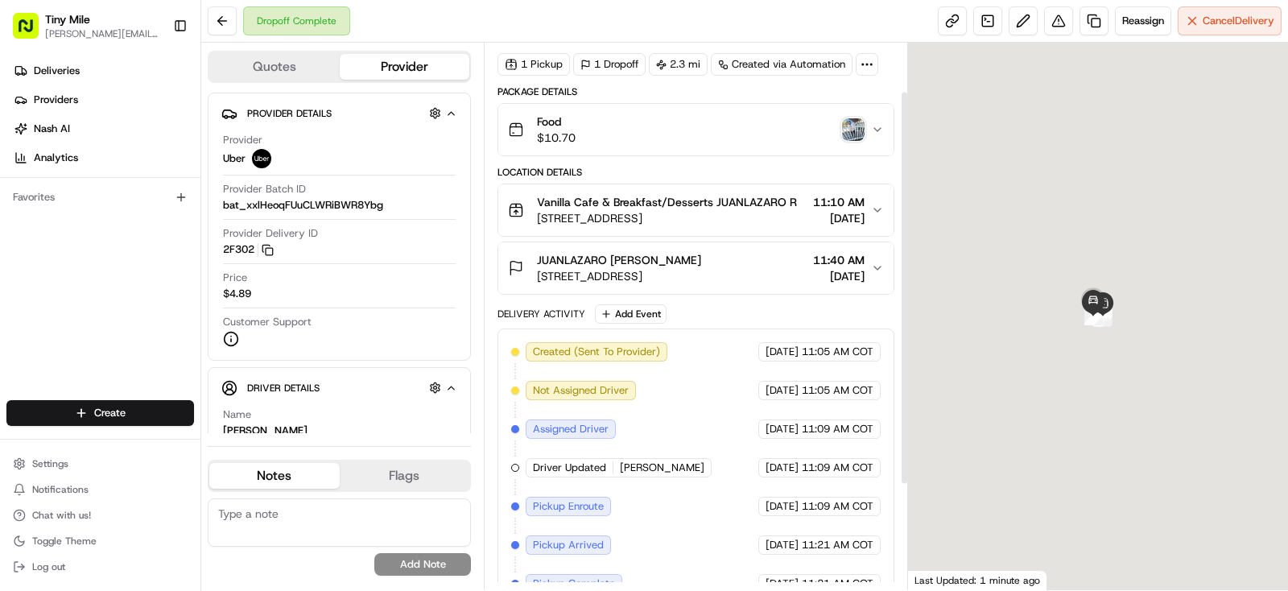
scroll to position [85, 0]
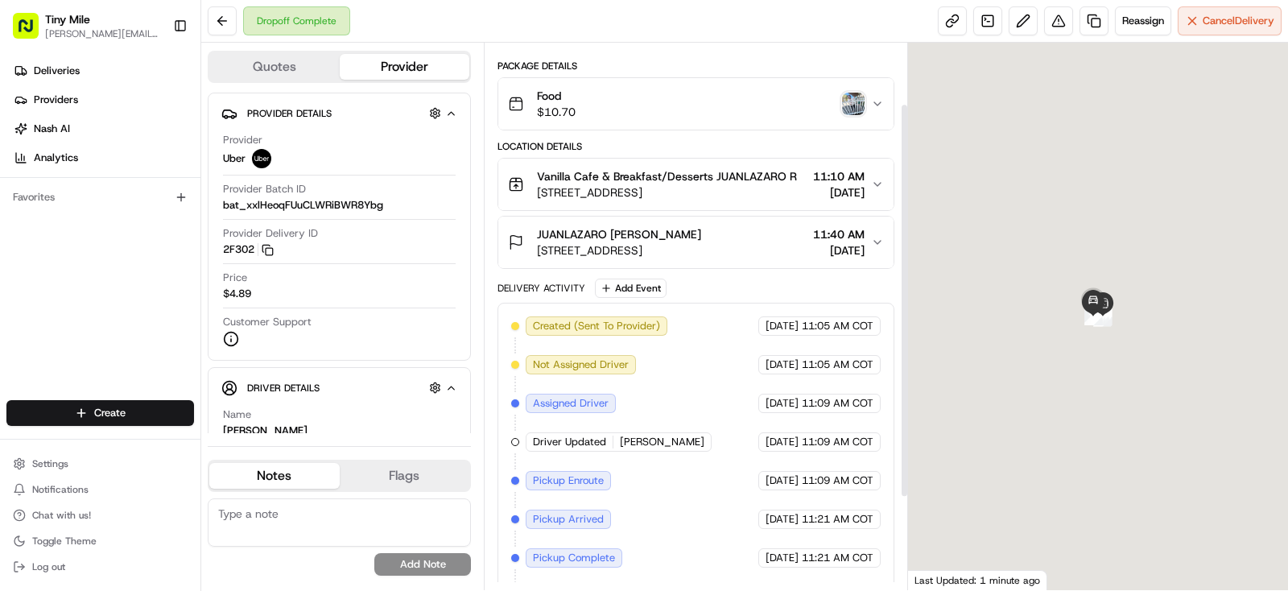
click at [886, 253] on button "JUANLAZARO JUANLAZARO R 133 SW 17th Ct, Miami, FL 33135, USA 11:40 AM 08/19/2025" at bounding box center [695, 243] width 395 height 52
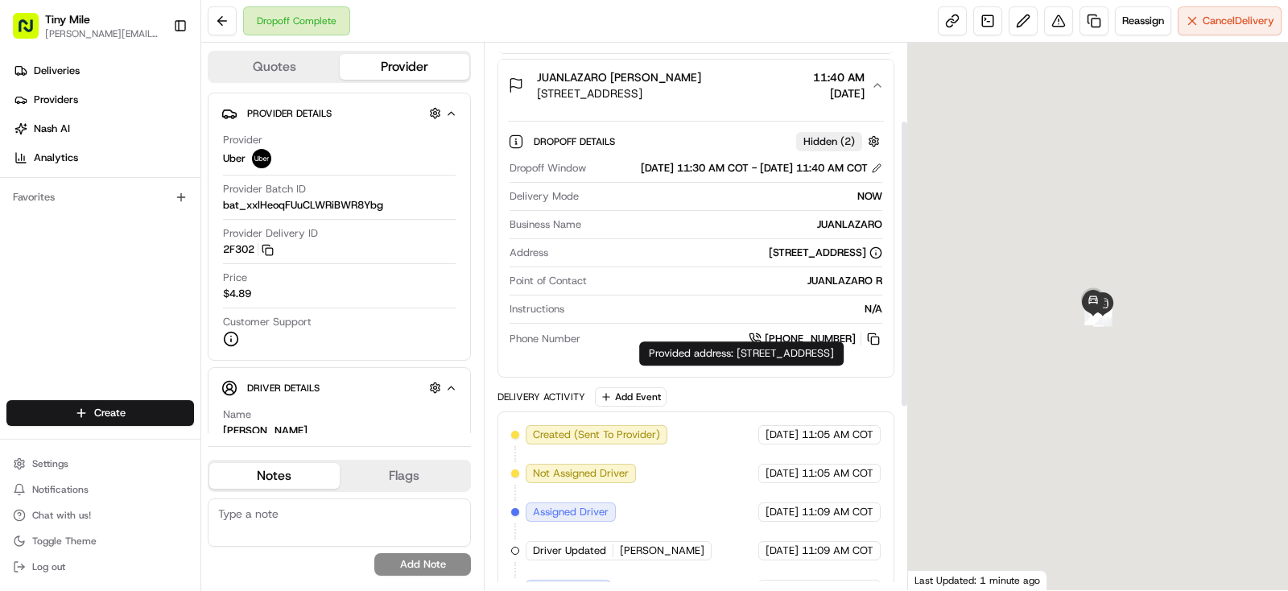
scroll to position [254, 0]
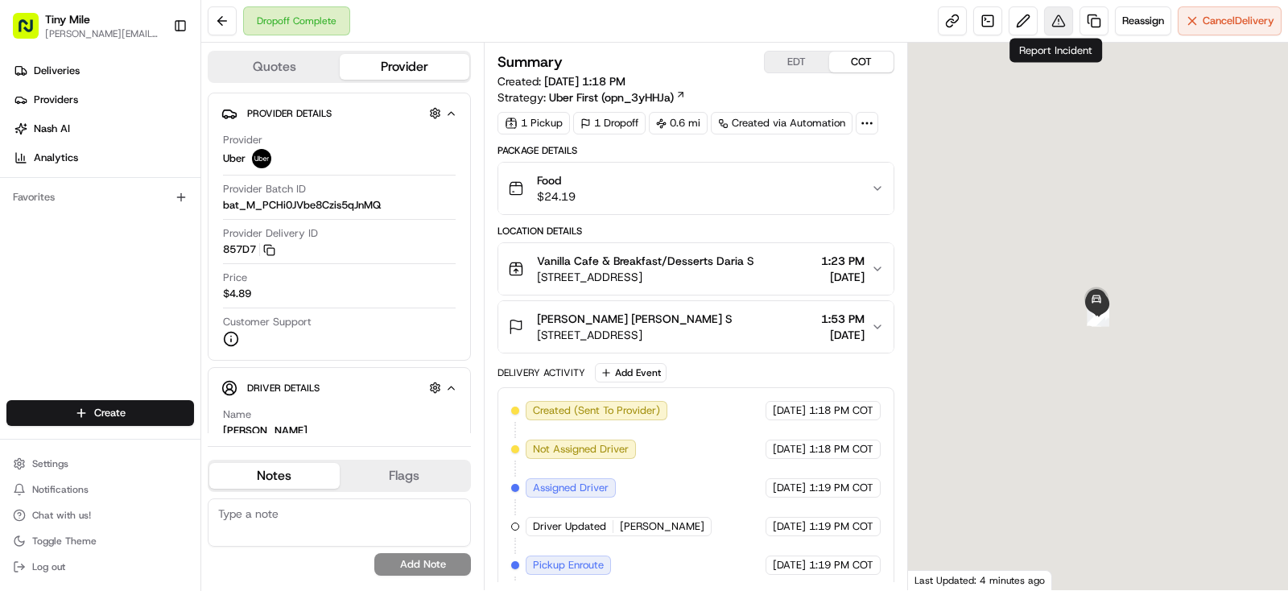
click at [1060, 27] on button at bounding box center [1058, 20] width 29 height 29
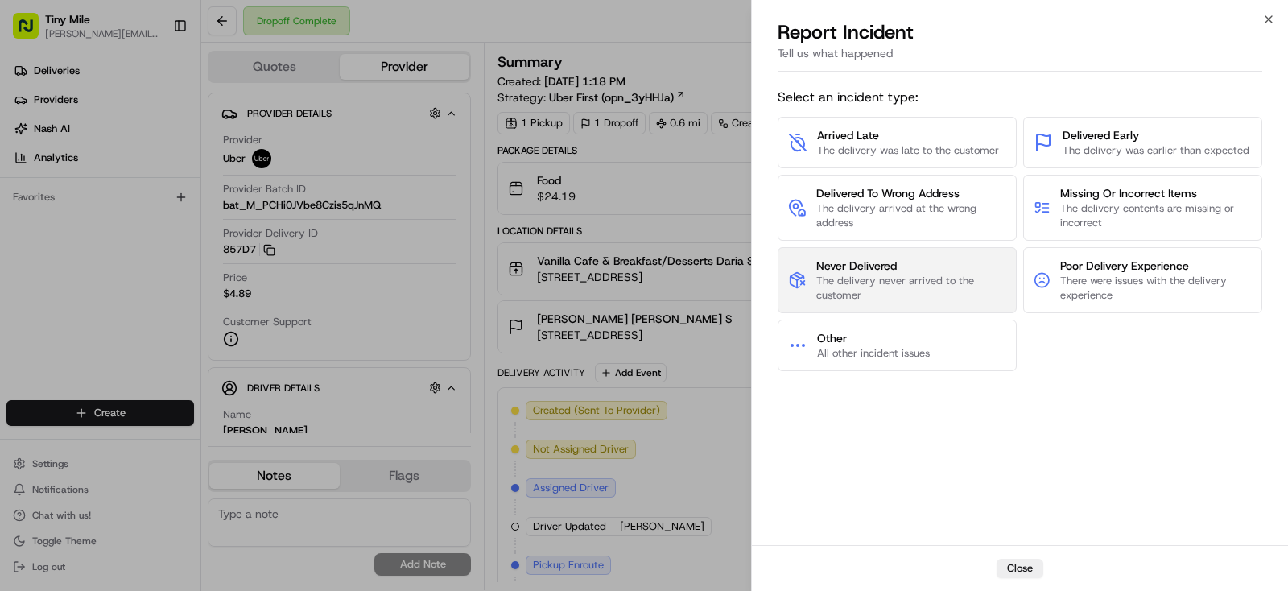
click at [921, 279] on span "The delivery never arrived to the customer" at bounding box center [911, 288] width 191 height 29
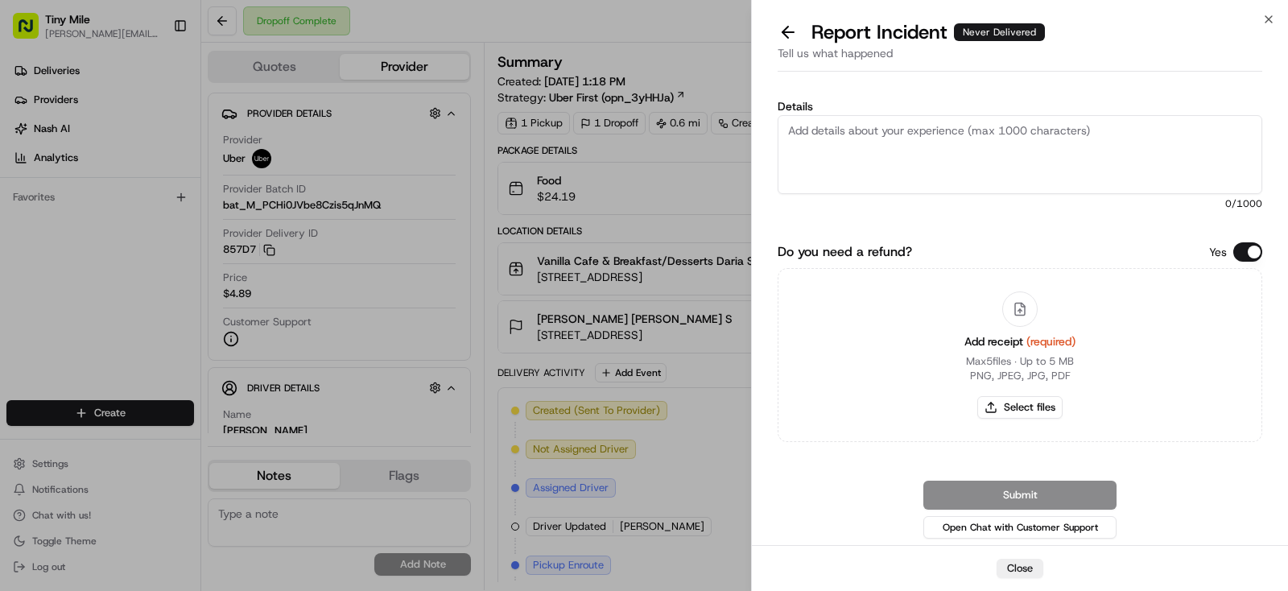
click at [905, 162] on textarea "Details" at bounding box center [1020, 154] width 485 height 79
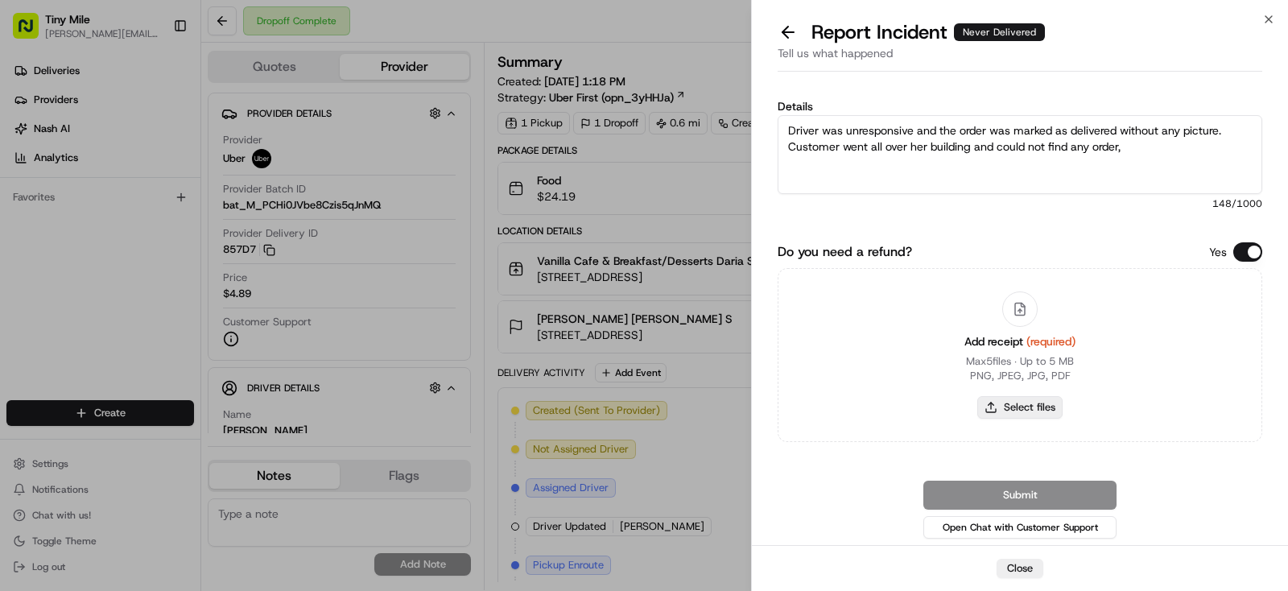
type textarea "Driver was unresponsive and the order was marked as delivered without any pictu…"
click at [1032, 396] on button "Select files" at bounding box center [1019, 407] width 85 height 23
type input "C:\fakepath\Daria.png"
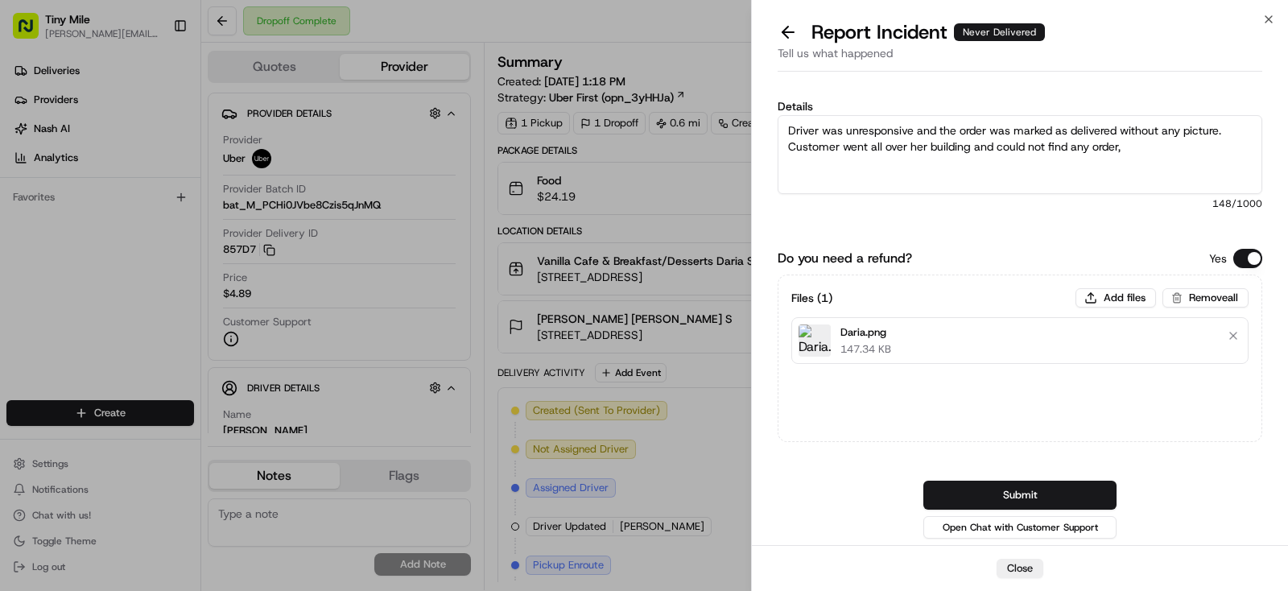
click at [1027, 481] on button "Submit" at bounding box center [1020, 495] width 193 height 29
